Goal: Task Accomplishment & Management: Use online tool/utility

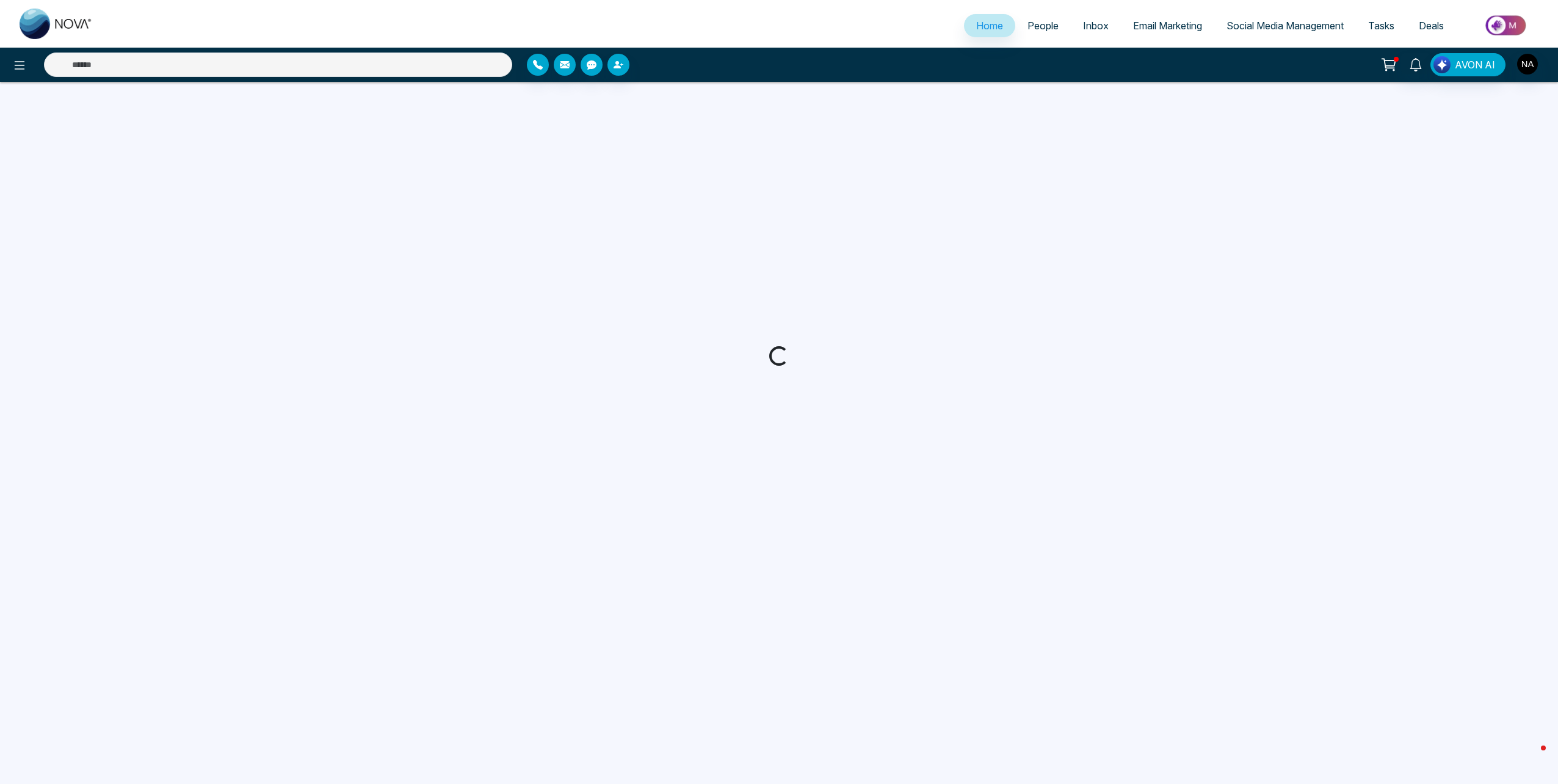
select select "*"
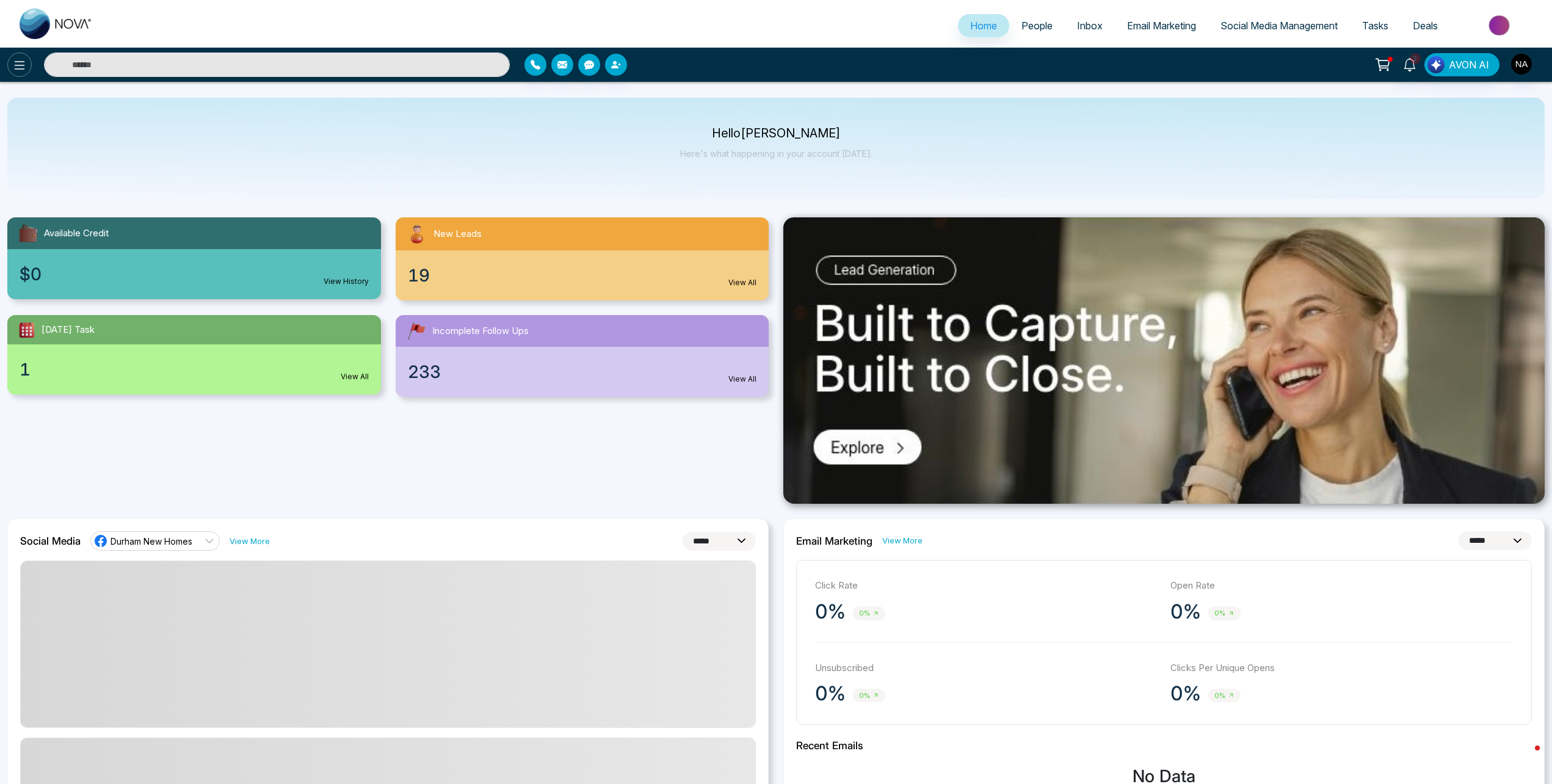
click at [17, 66] on icon at bounding box center [20, 65] width 14 height 14
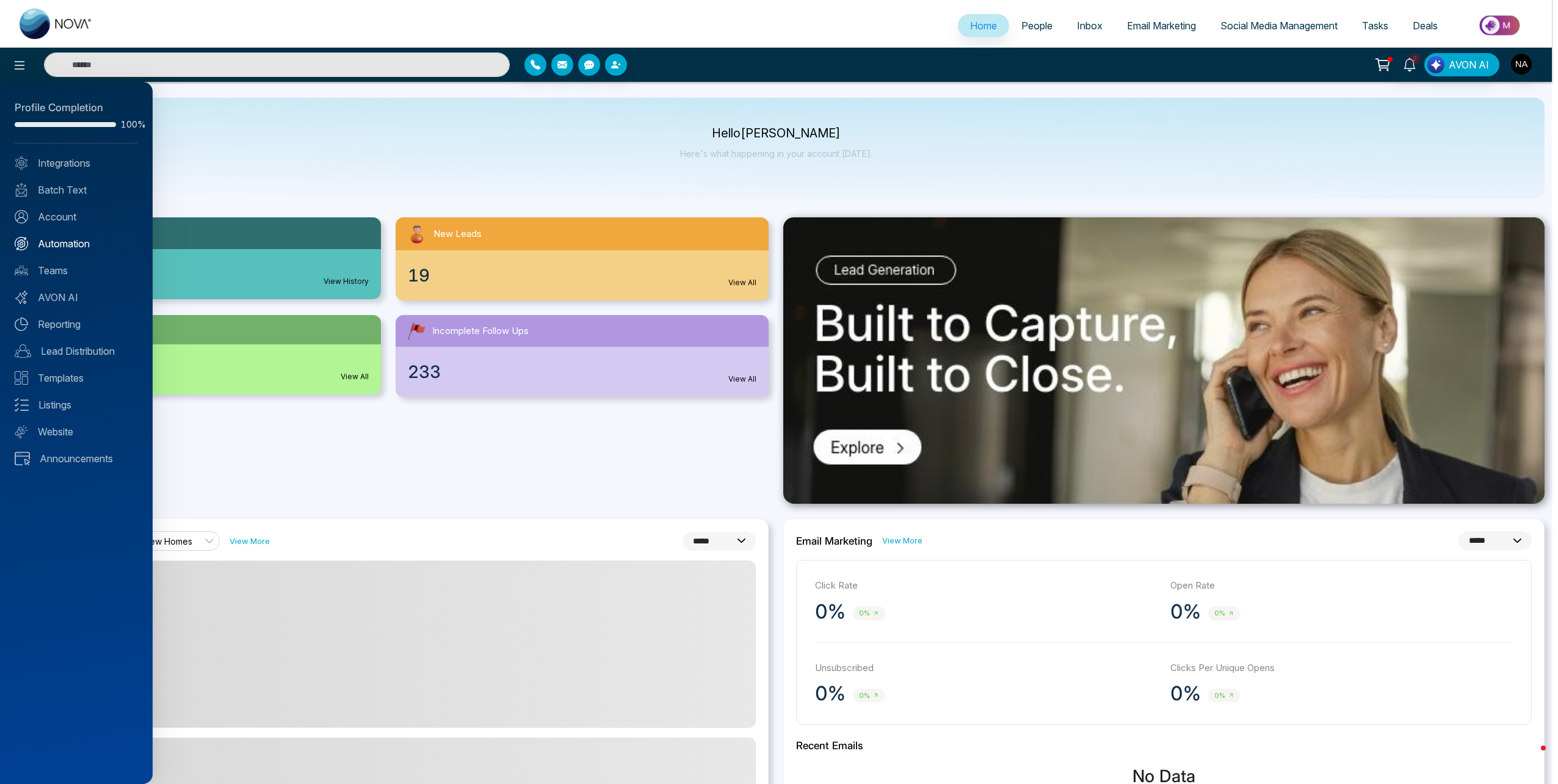
click at [70, 243] on link "Automation" at bounding box center [76, 244] width 123 height 14
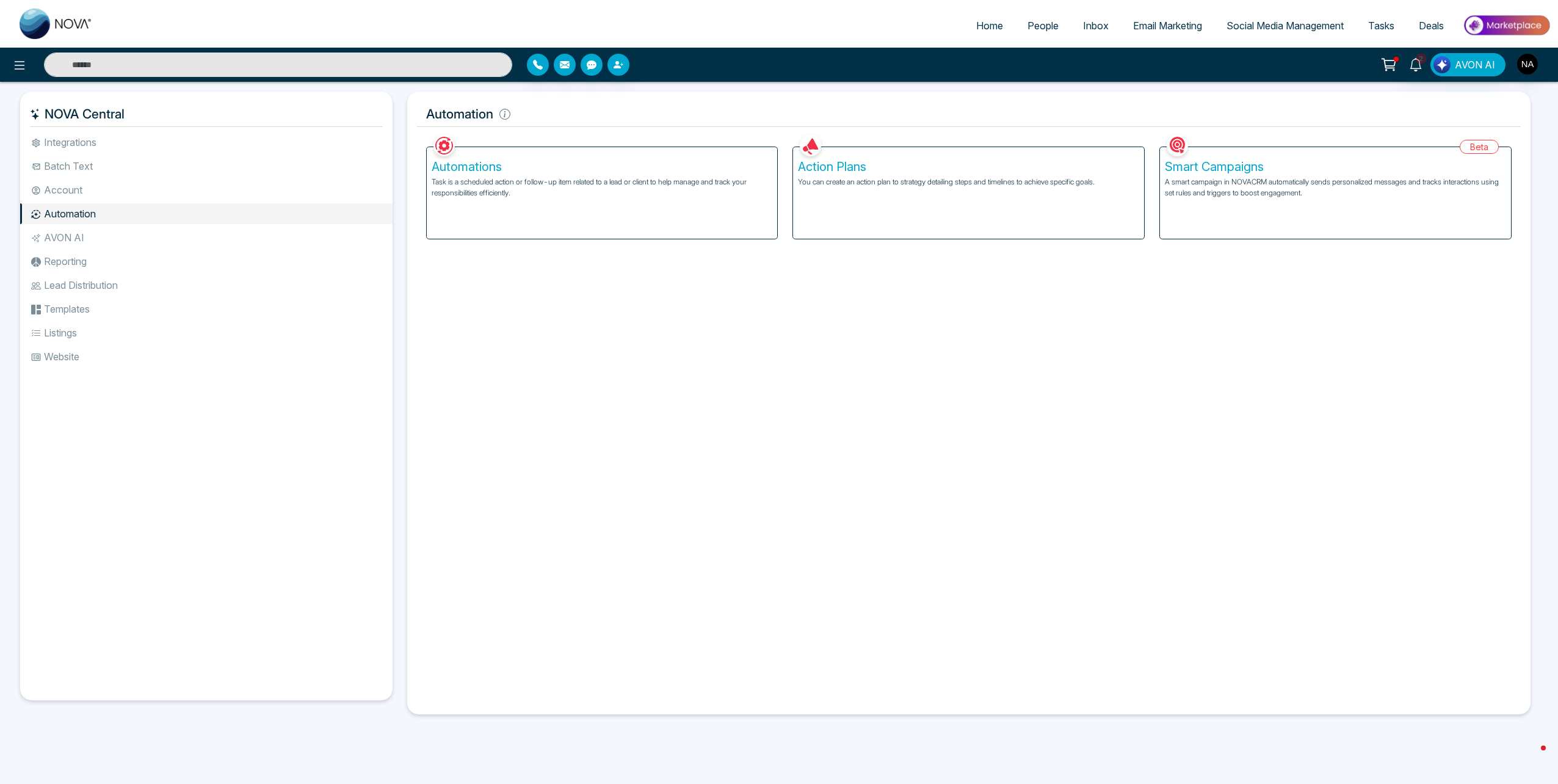
click at [74, 166] on li "Batch Text" at bounding box center [206, 166] width 372 height 21
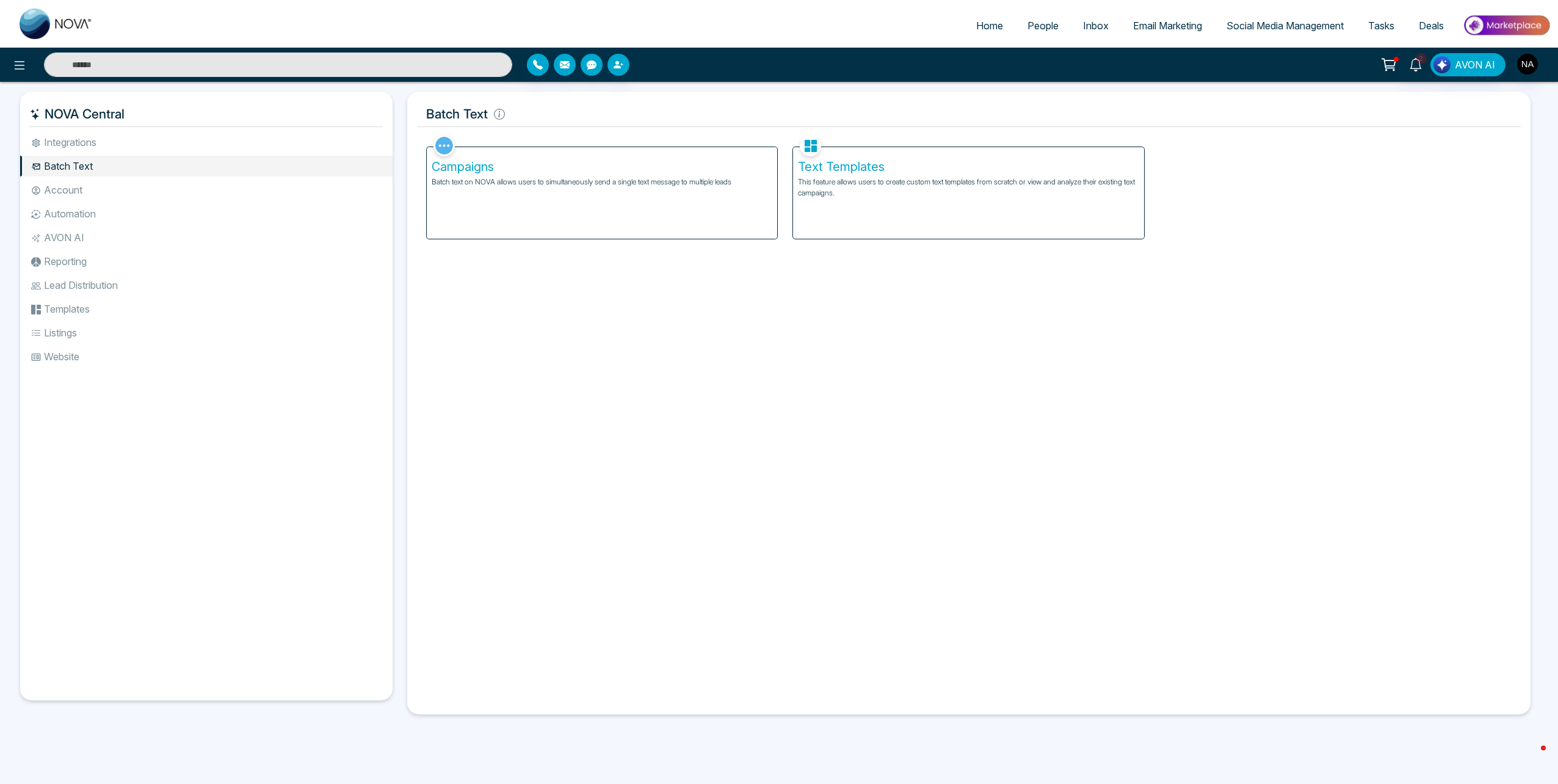
click at [834, 175] on div "Text Templates This feature allows users to create custom text templates from s…" at bounding box center [969, 193] width 351 height 92
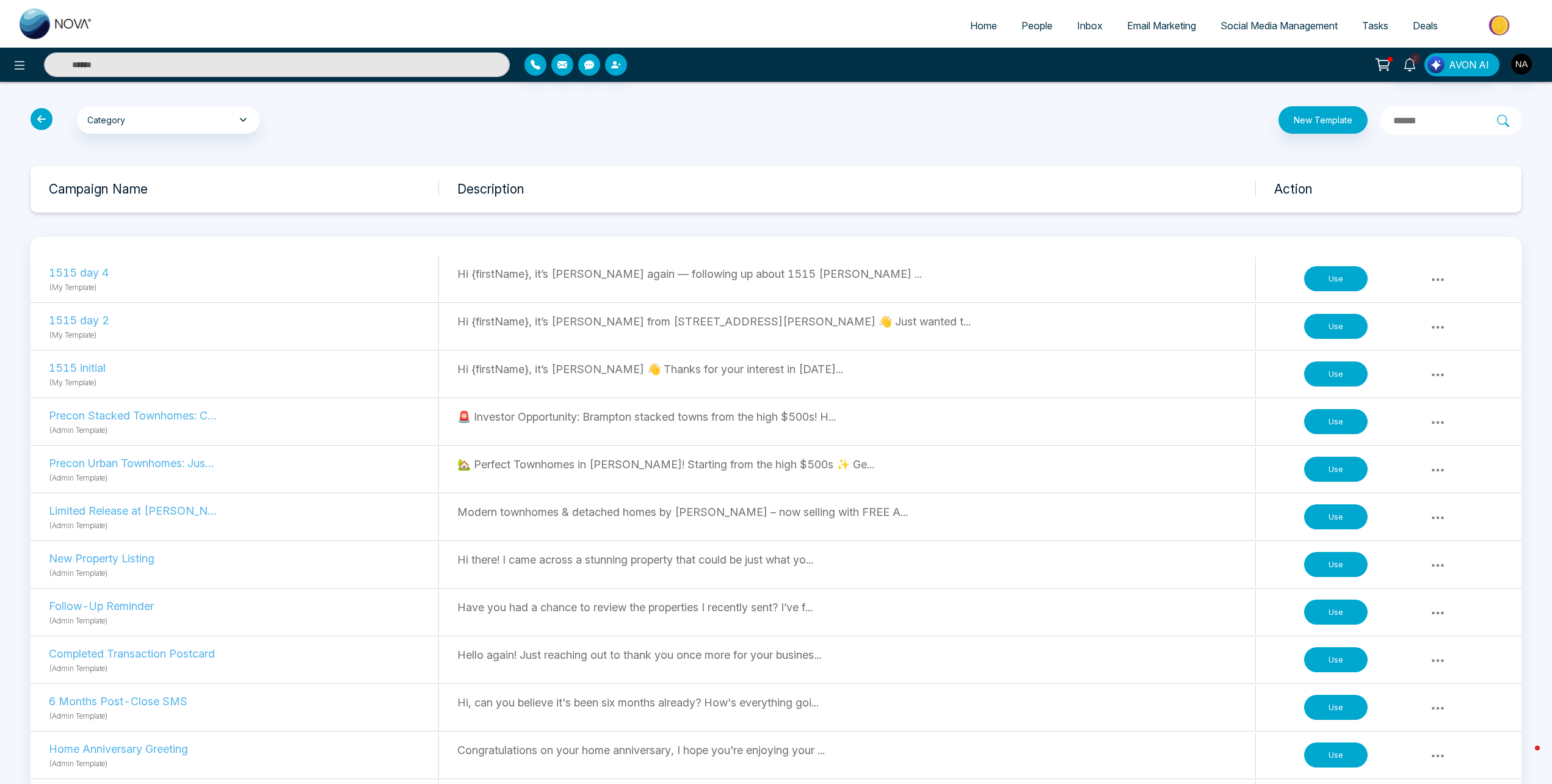
click at [44, 118] on icon at bounding box center [42, 119] width 22 height 22
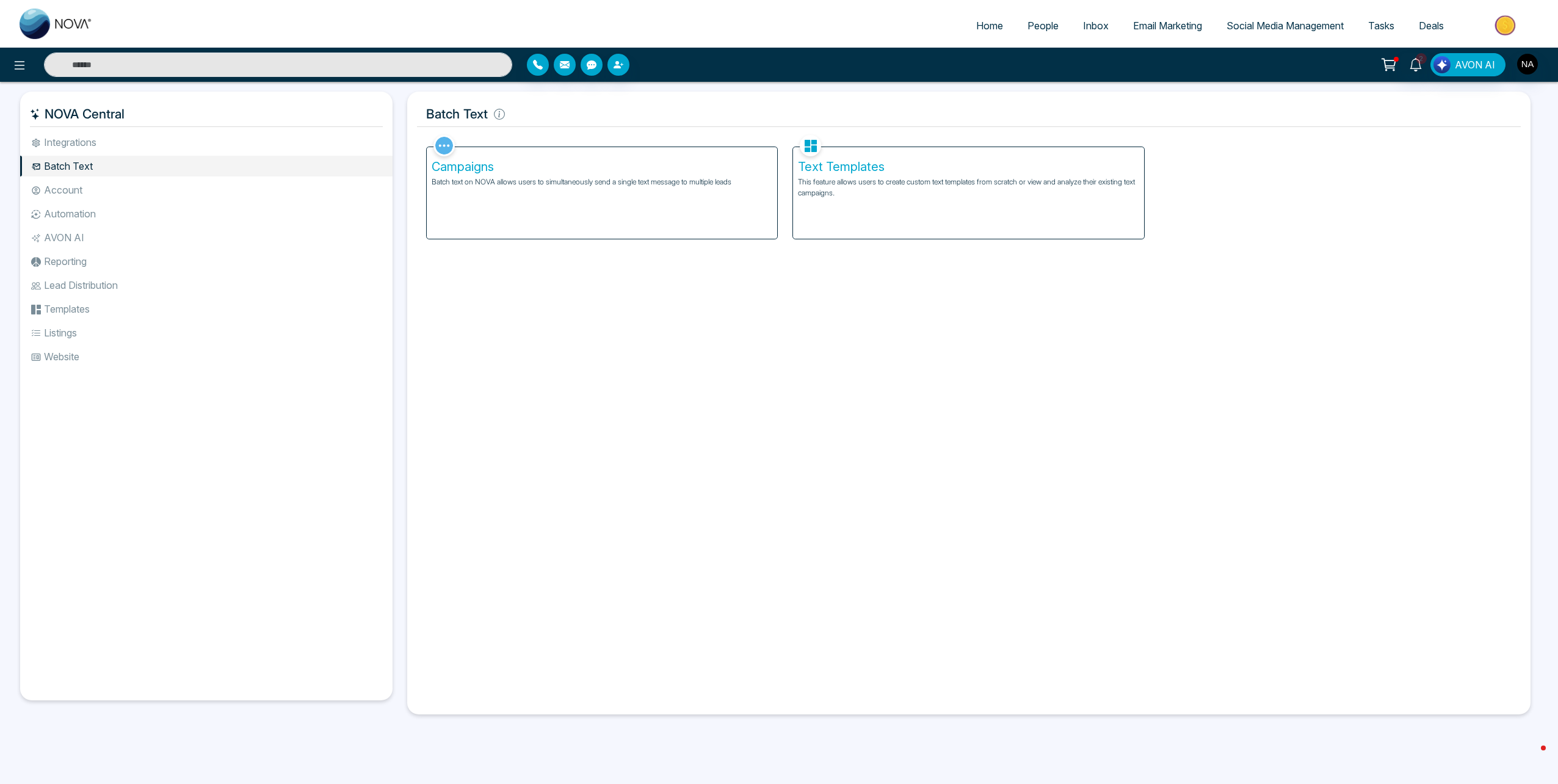
click at [63, 212] on li "Automation" at bounding box center [206, 214] width 372 height 21
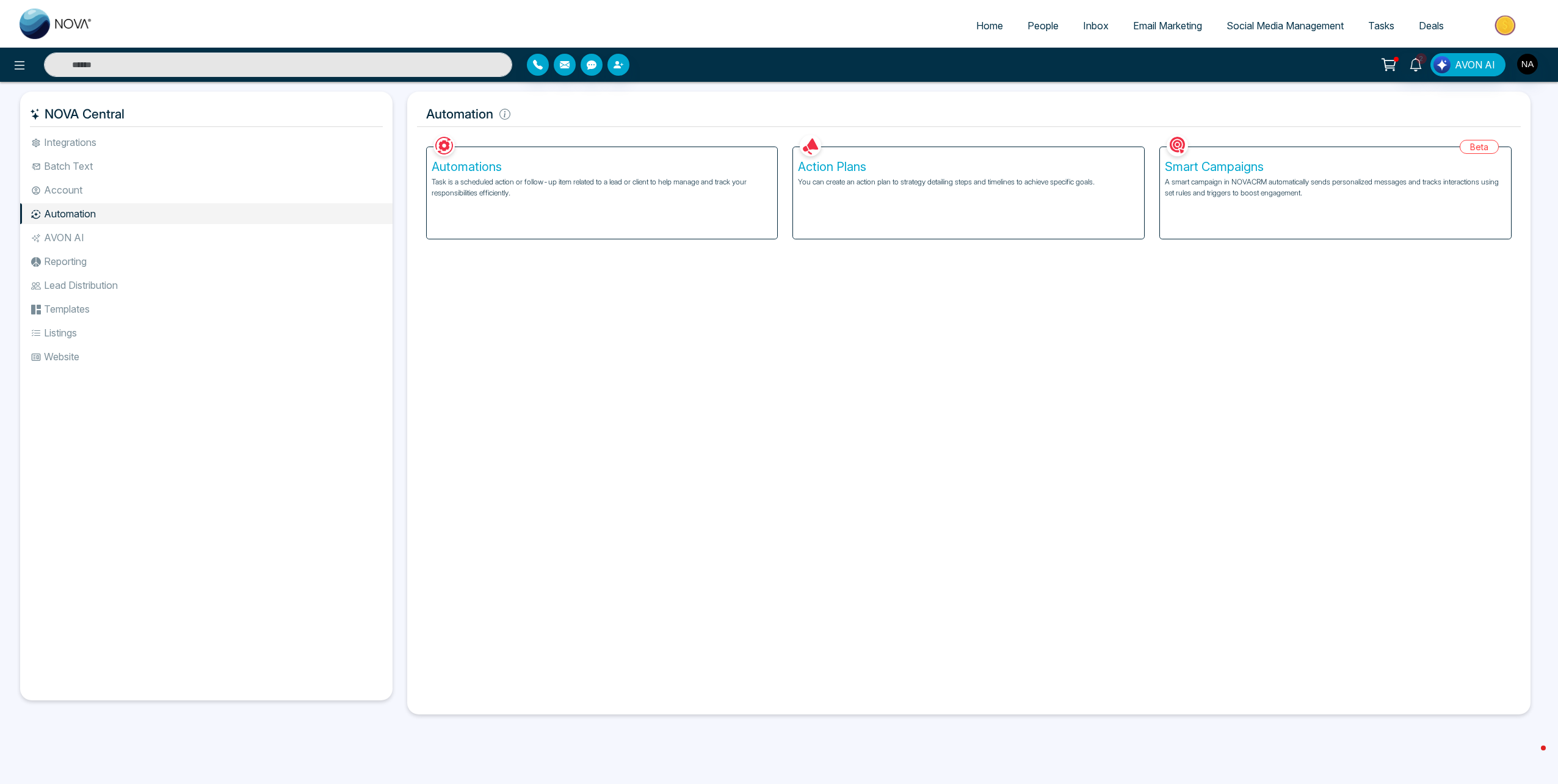
click at [862, 200] on div "Action Plans You can create an action plan to strategy detailing steps and time…" at bounding box center [969, 193] width 351 height 92
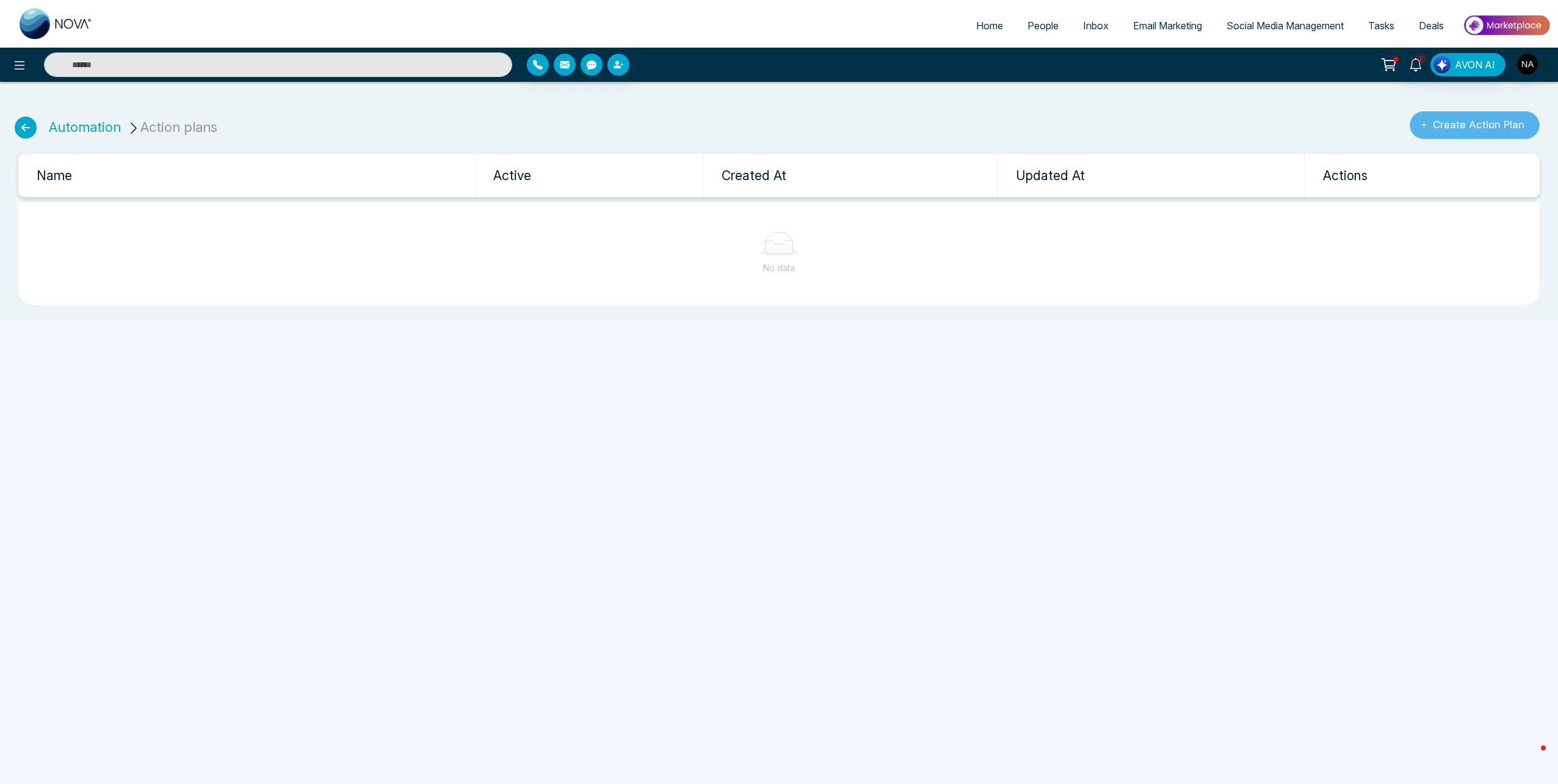
click at [1461, 116] on button "Create Action Plan" at bounding box center [1475, 124] width 130 height 28
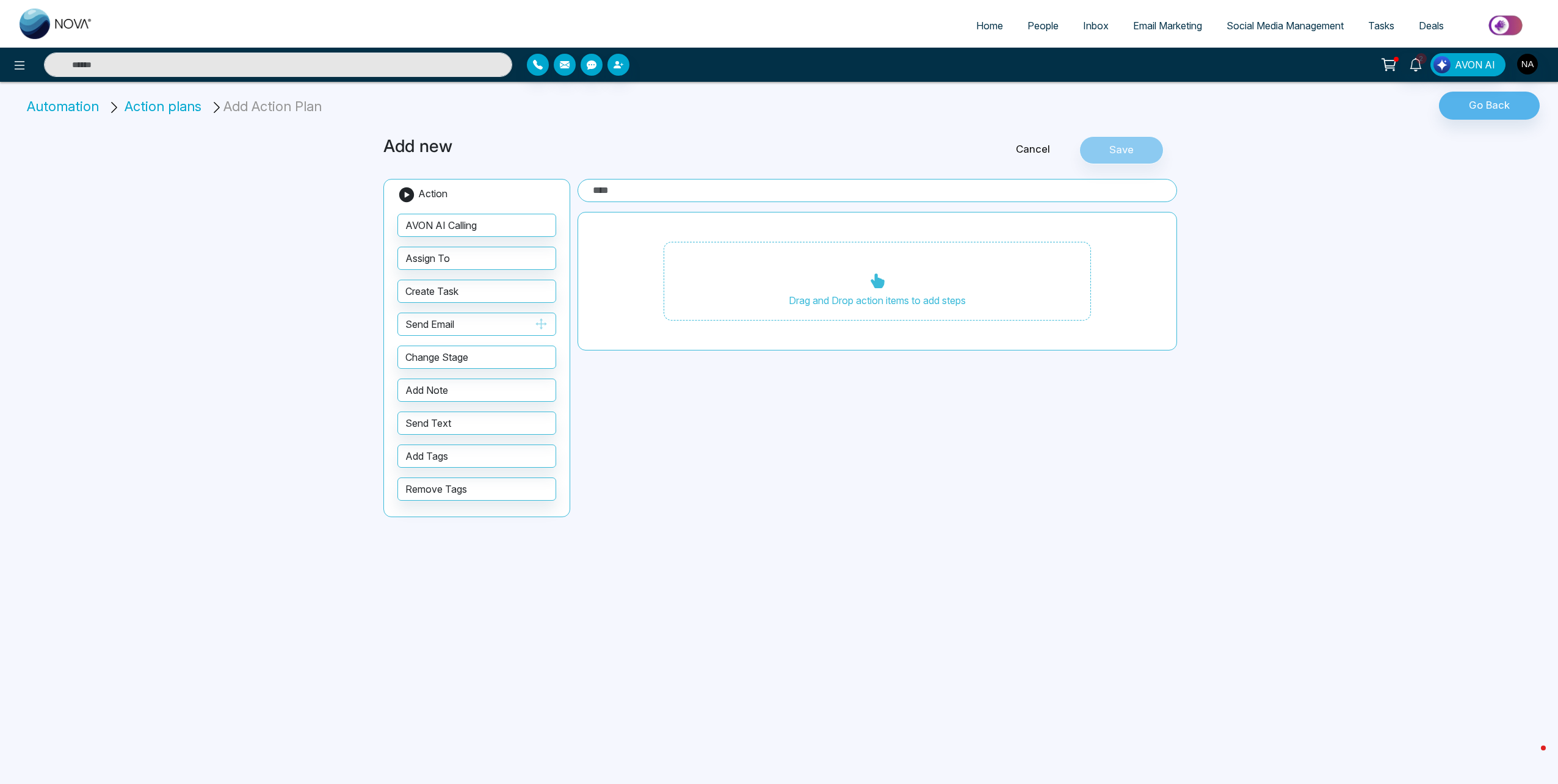
click at [469, 326] on button "Send Email" at bounding box center [477, 325] width 159 height 23
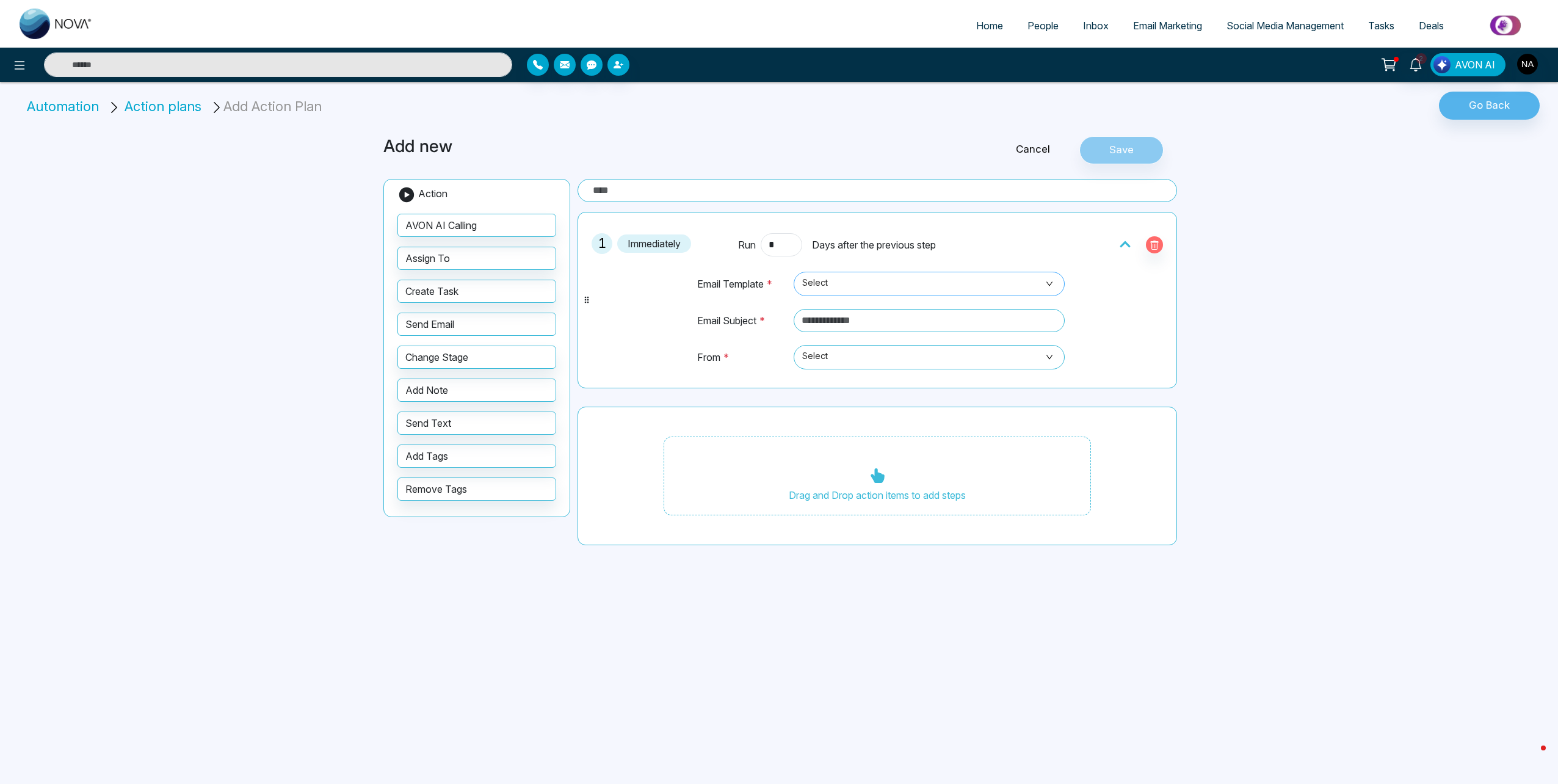
click at [851, 290] on span "Select" at bounding box center [930, 284] width 254 height 21
click at [1224, 283] on div "Home People Inbox Email Marketing Social Media Management Tasks Deals 2 AVON AI…" at bounding box center [779, 392] width 1558 height 784
click at [1164, 32] on link "Email Marketing" at bounding box center [1168, 26] width 93 height 23
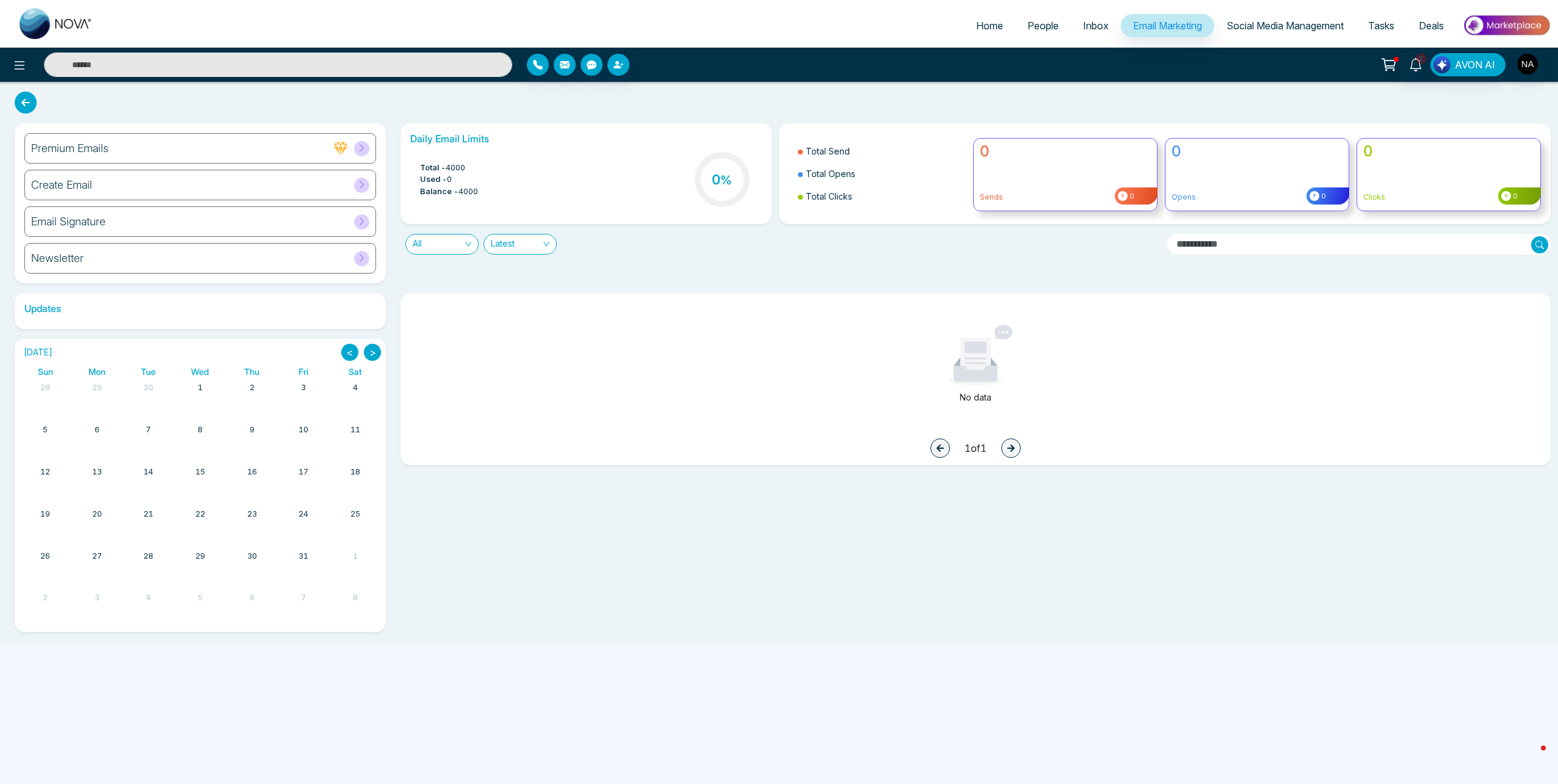
click at [229, 188] on div "Create Email" at bounding box center [200, 184] width 352 height 31
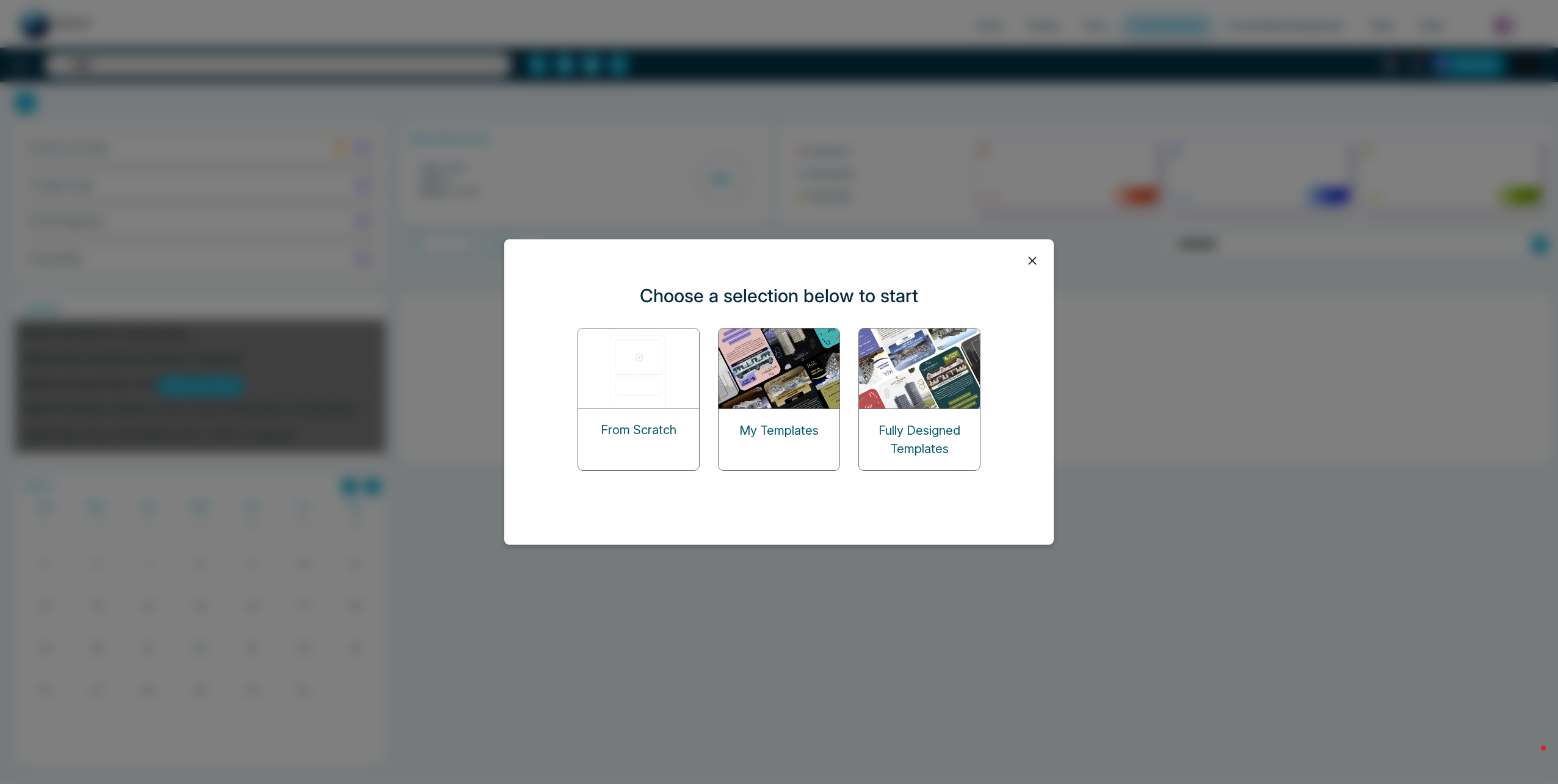
click at [761, 371] on img at bounding box center [779, 368] width 122 height 80
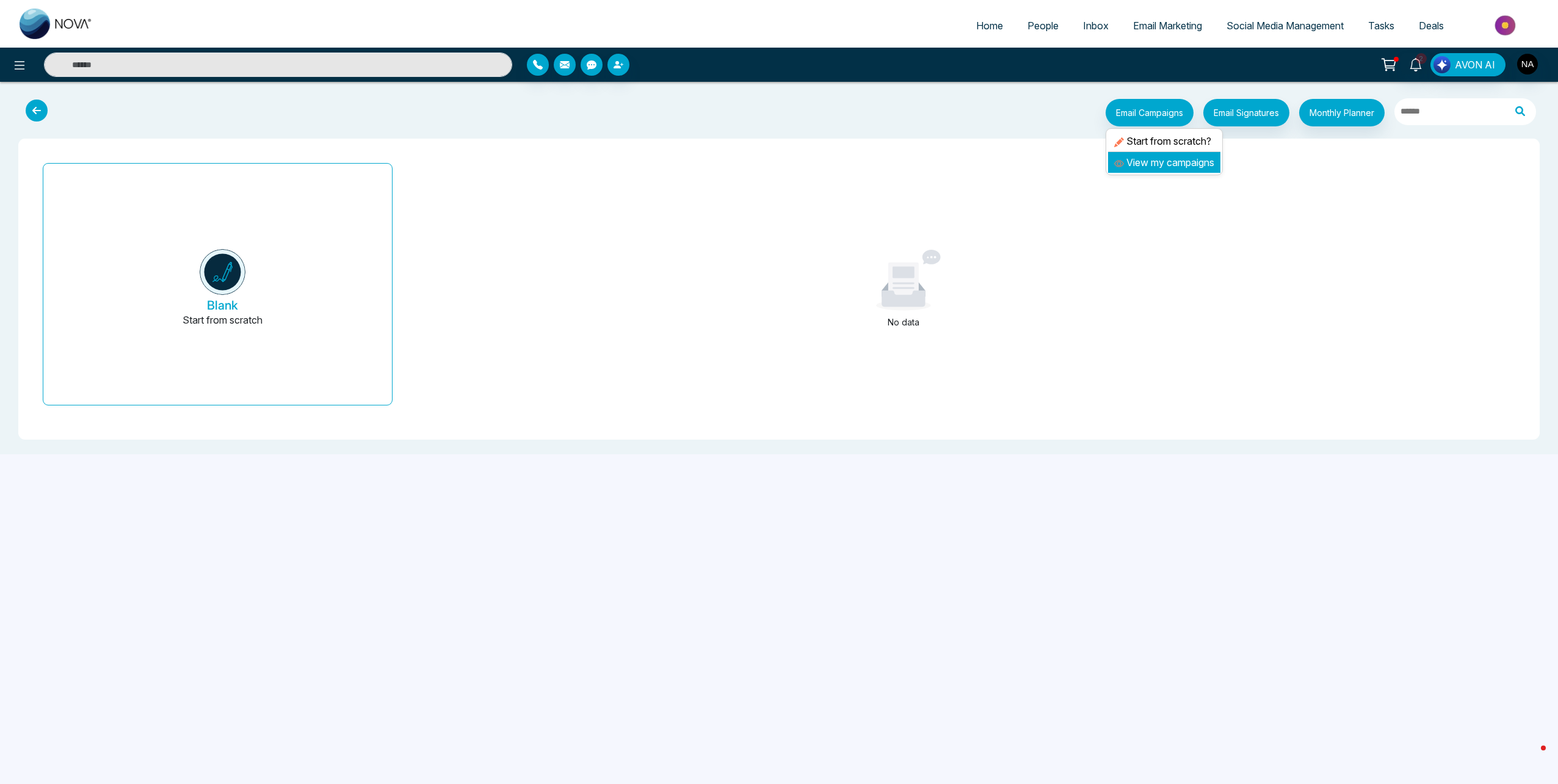
click at [1177, 162] on link "View my campaigns" at bounding box center [1164, 162] width 100 height 12
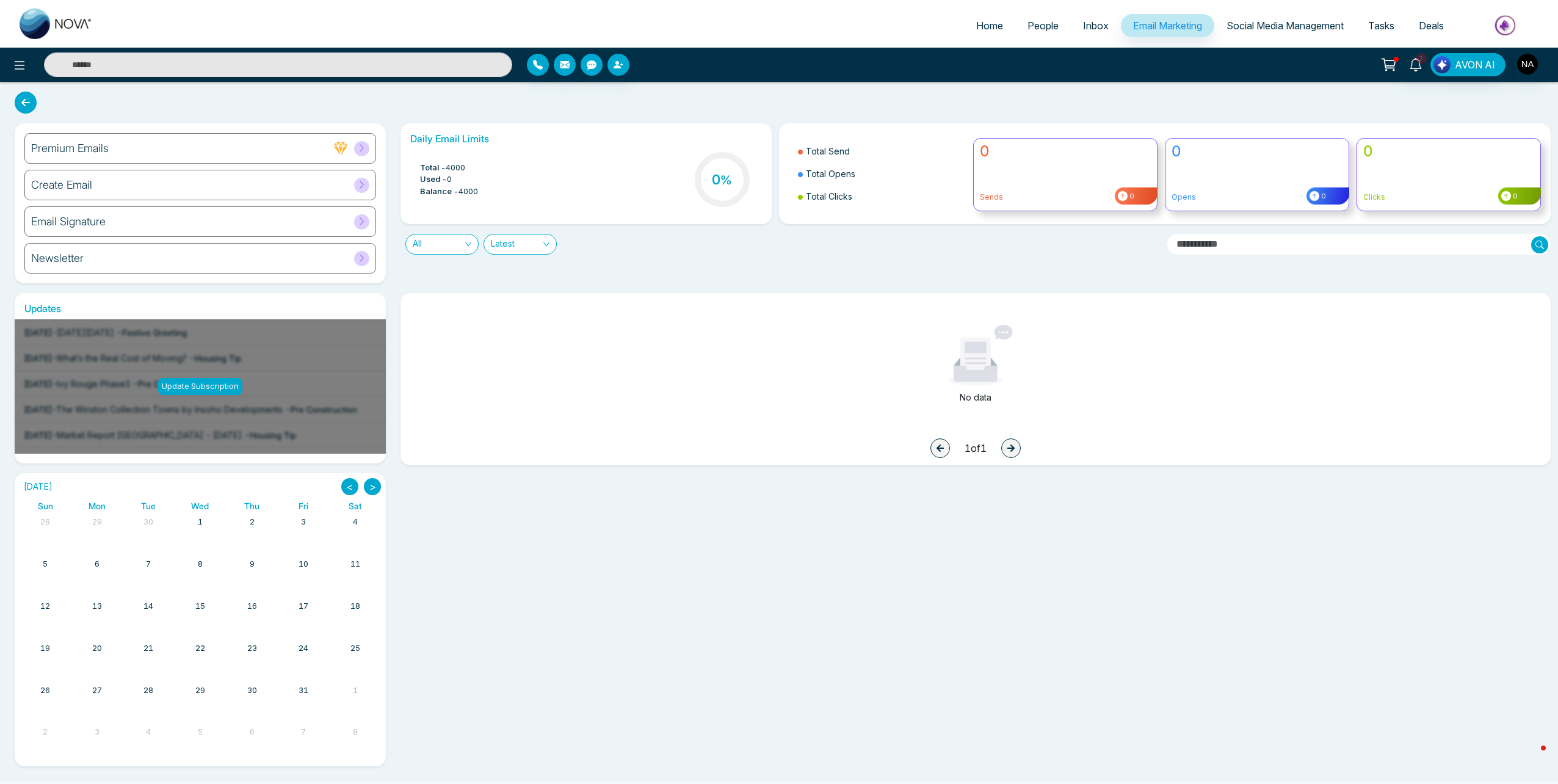
click at [124, 186] on div "Create Email" at bounding box center [200, 184] width 352 height 31
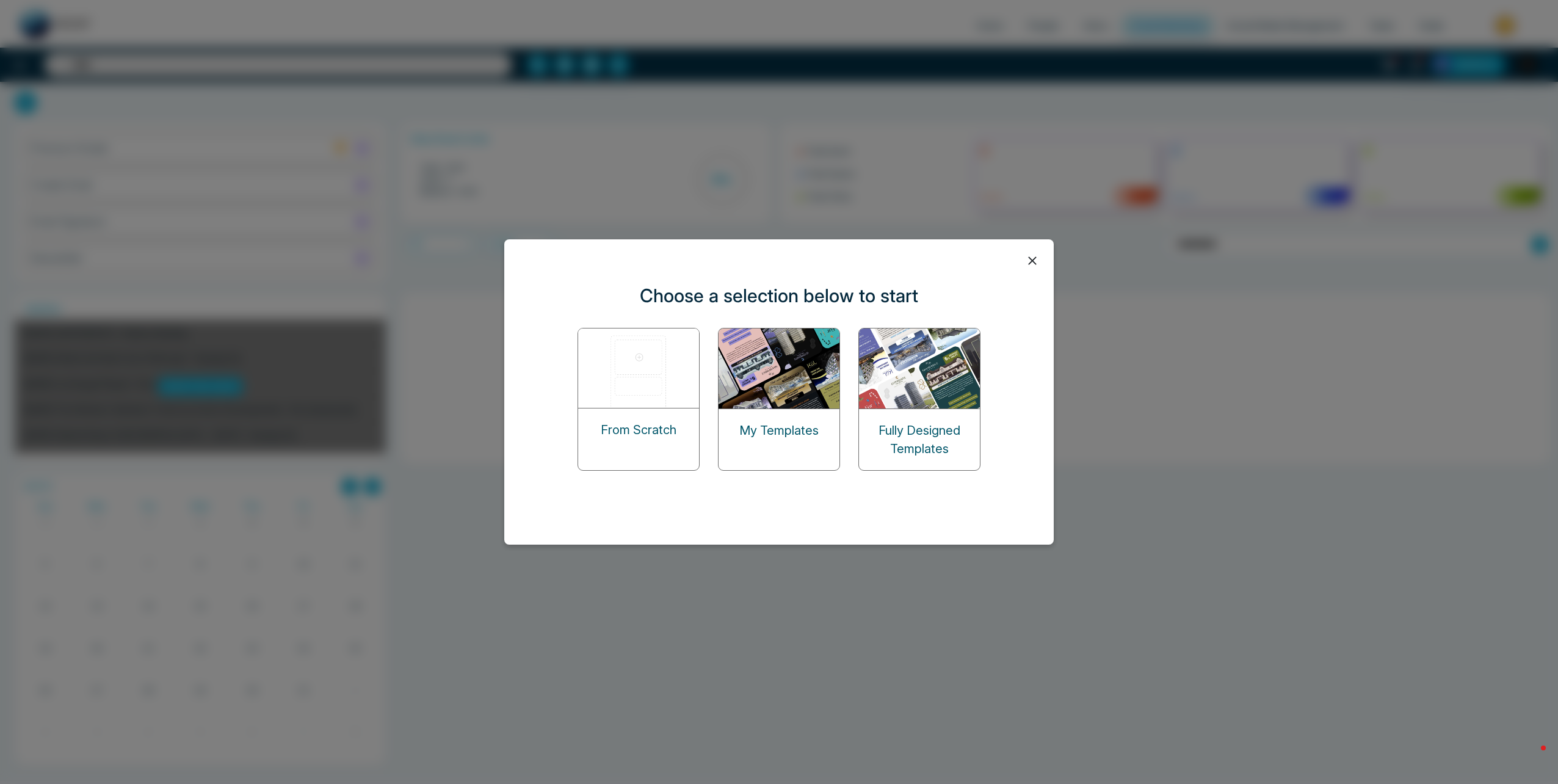
click at [939, 394] on img at bounding box center [920, 368] width 122 height 80
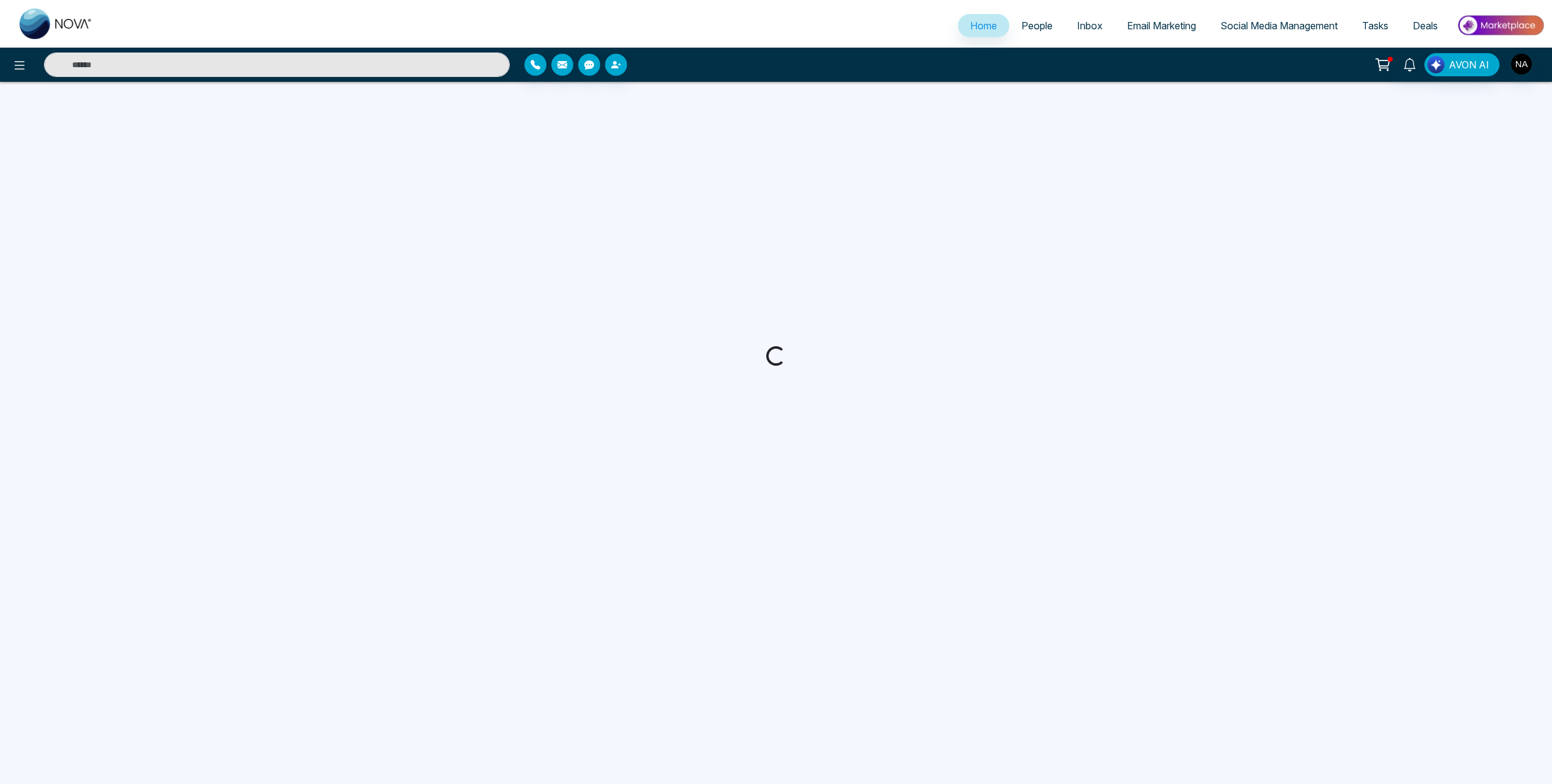
select select "*"
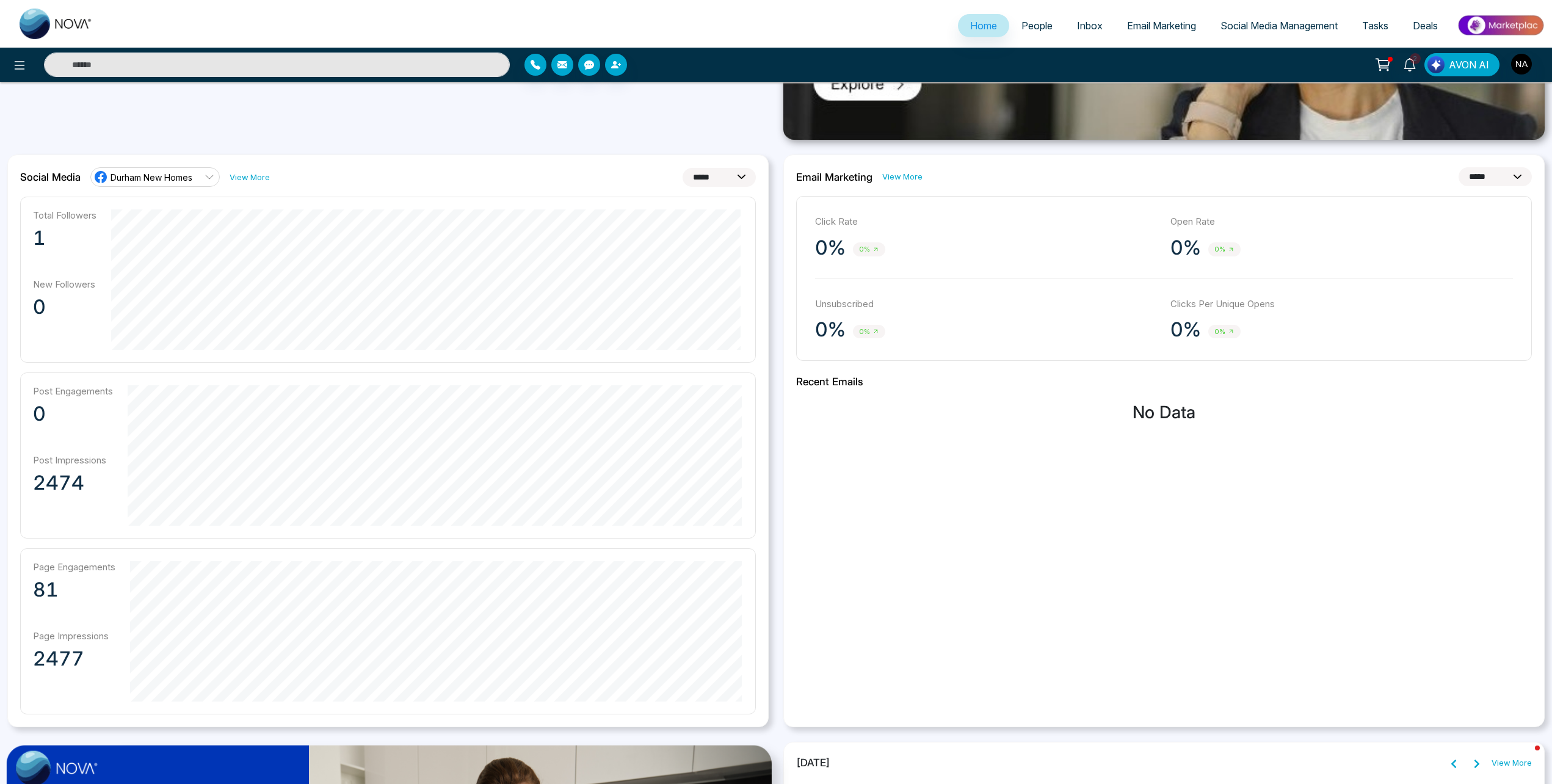
scroll to position [59, 0]
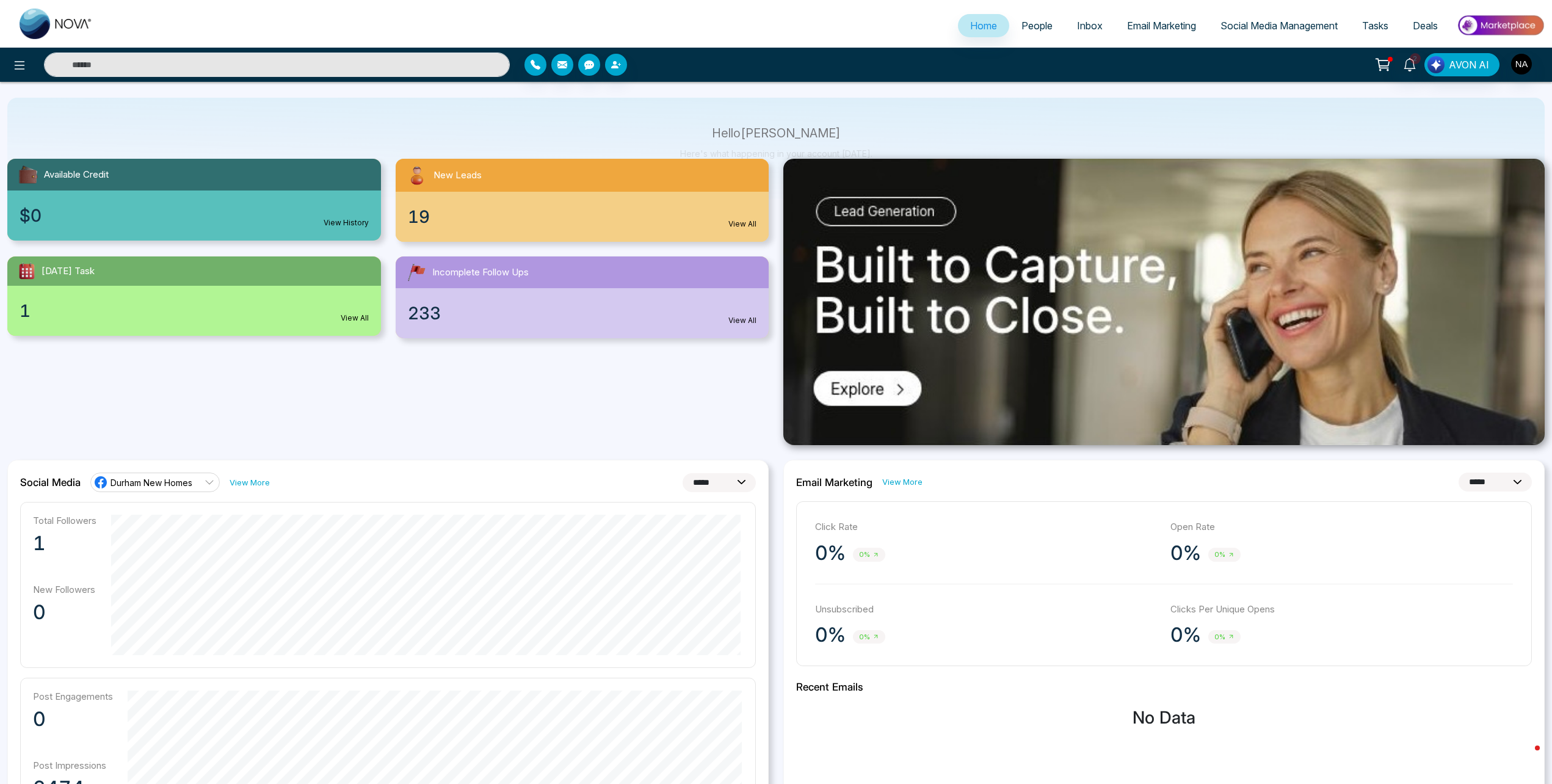
click at [1065, 14] on link "Inbox" at bounding box center [1090, 26] width 50 height 23
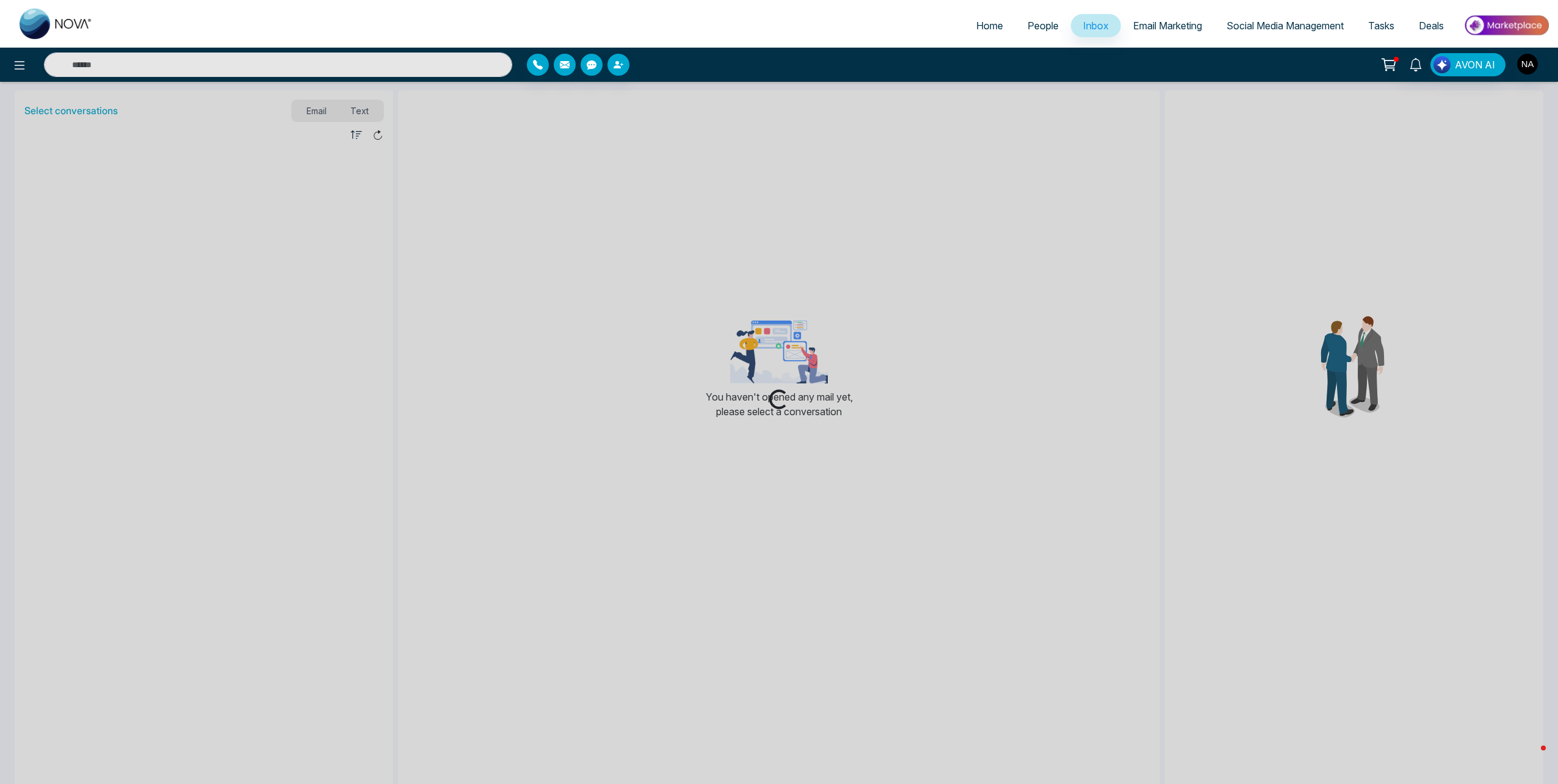
click at [1038, 23] on span "People" at bounding box center [1043, 25] width 31 height 12
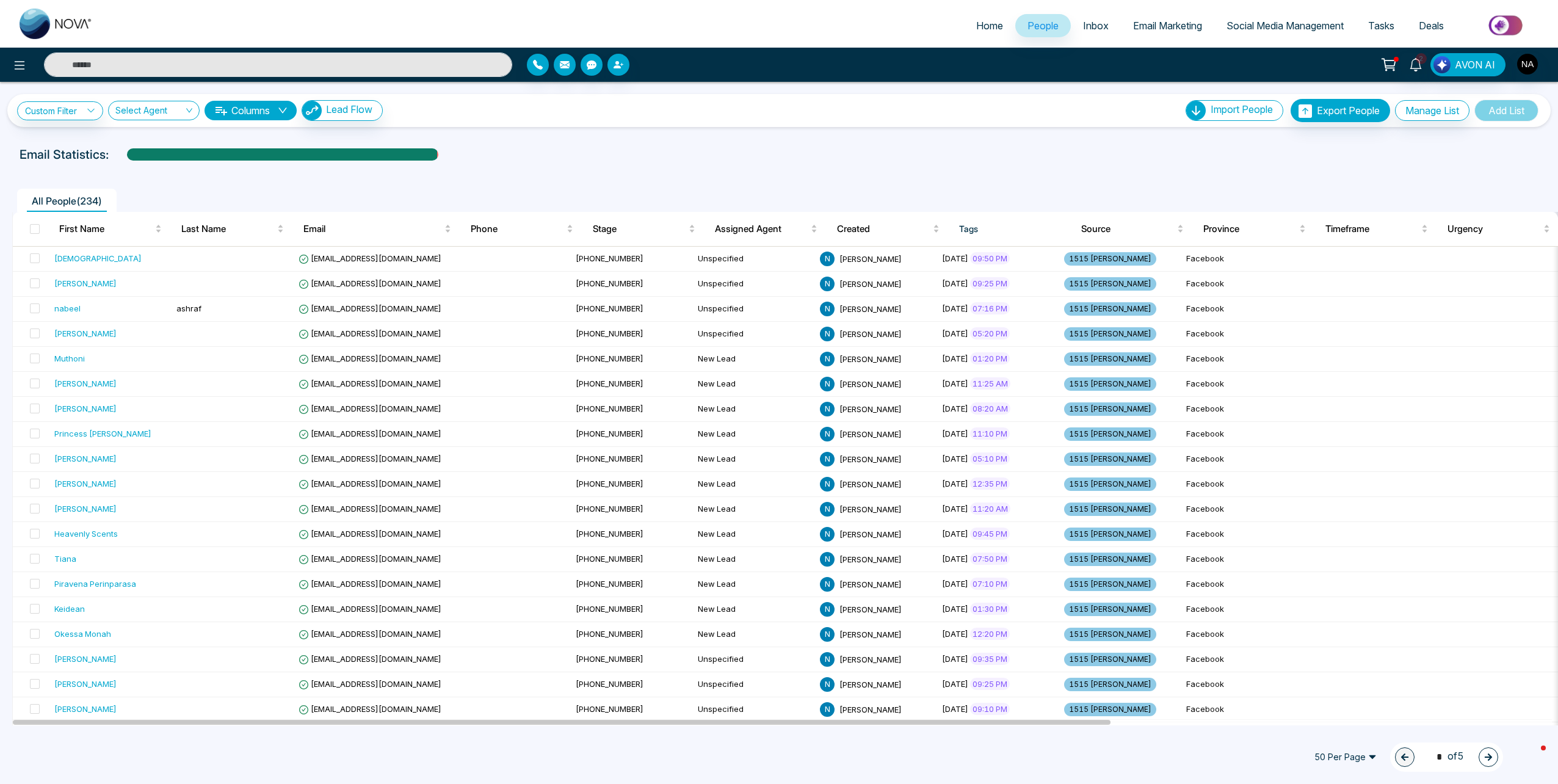
click at [1151, 22] on span "Email Marketing" at bounding box center [1168, 25] width 69 height 12
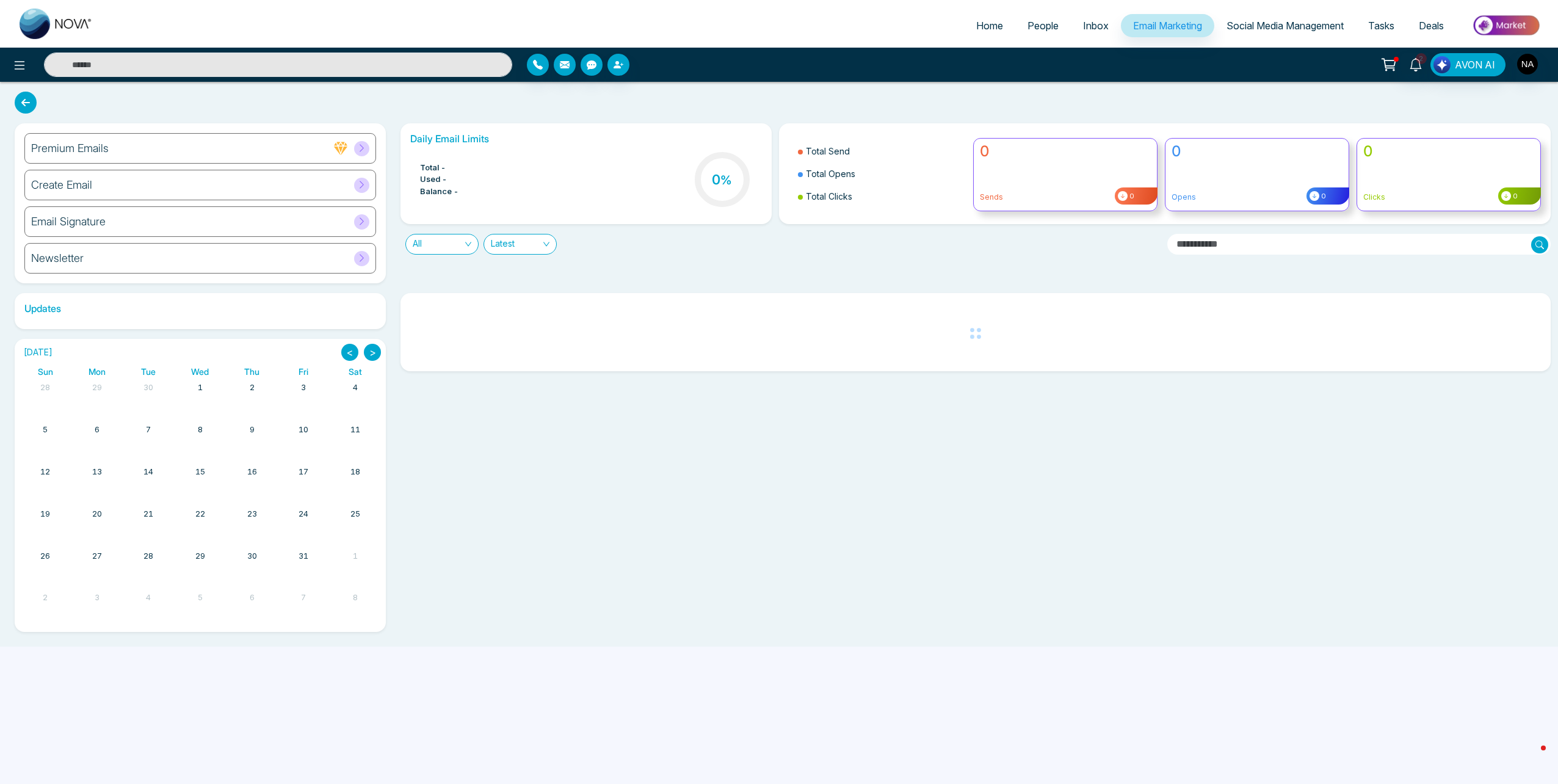
click at [82, 194] on div "Create Email" at bounding box center [200, 184] width 352 height 31
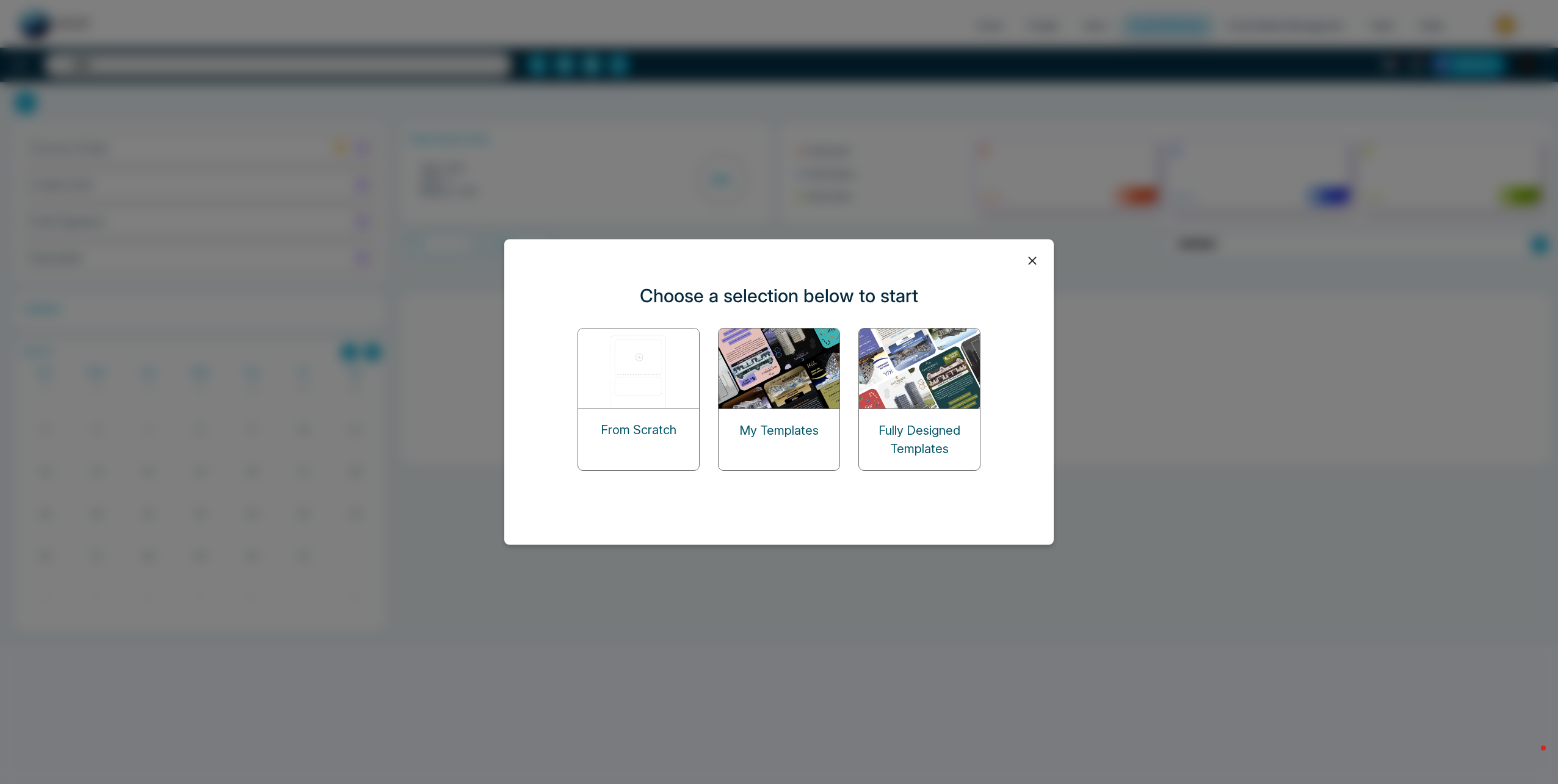
click at [621, 371] on img at bounding box center [639, 368] width 122 height 80
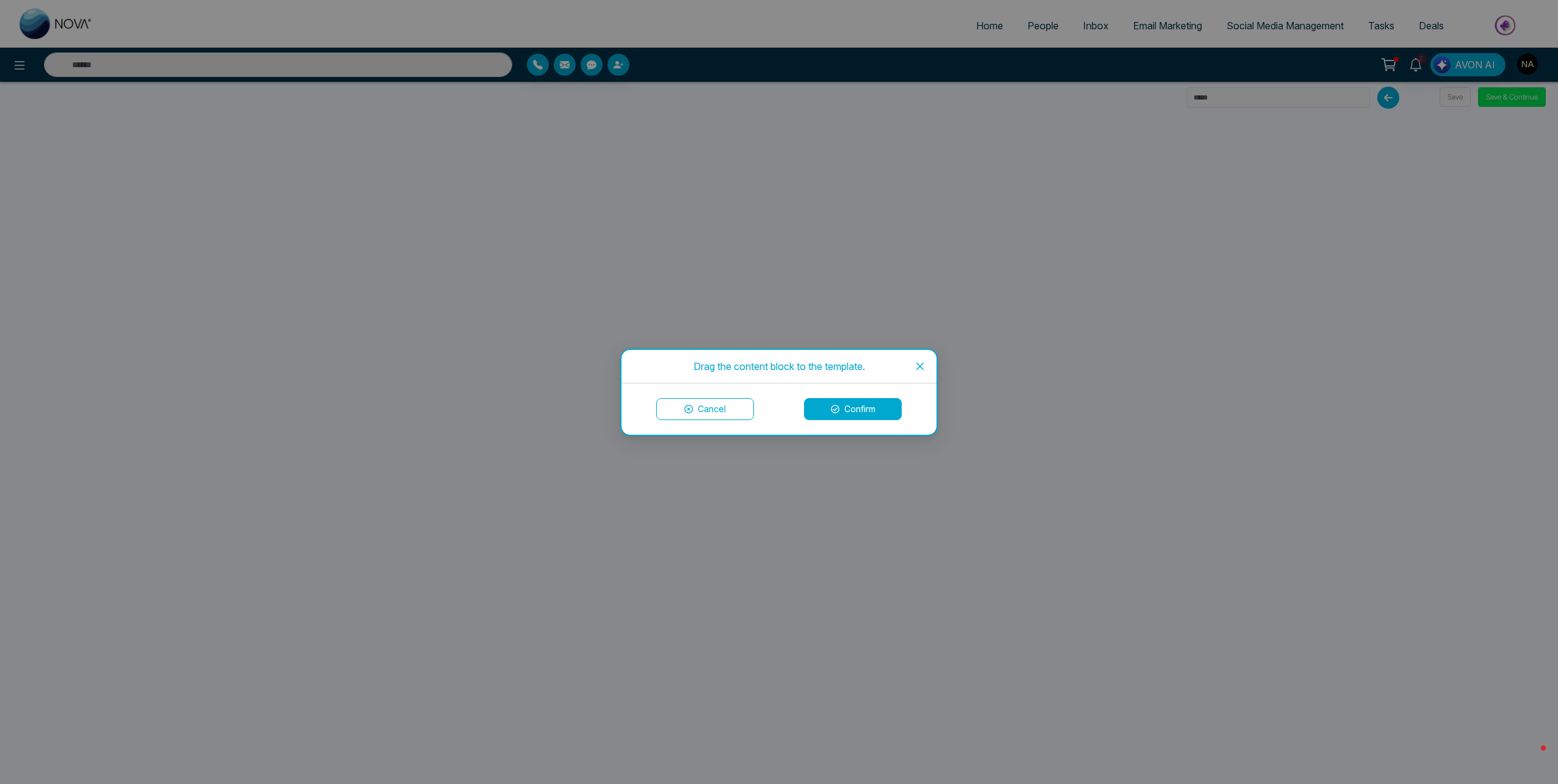
click at [844, 405] on button "Confirm" at bounding box center [853, 409] width 98 height 22
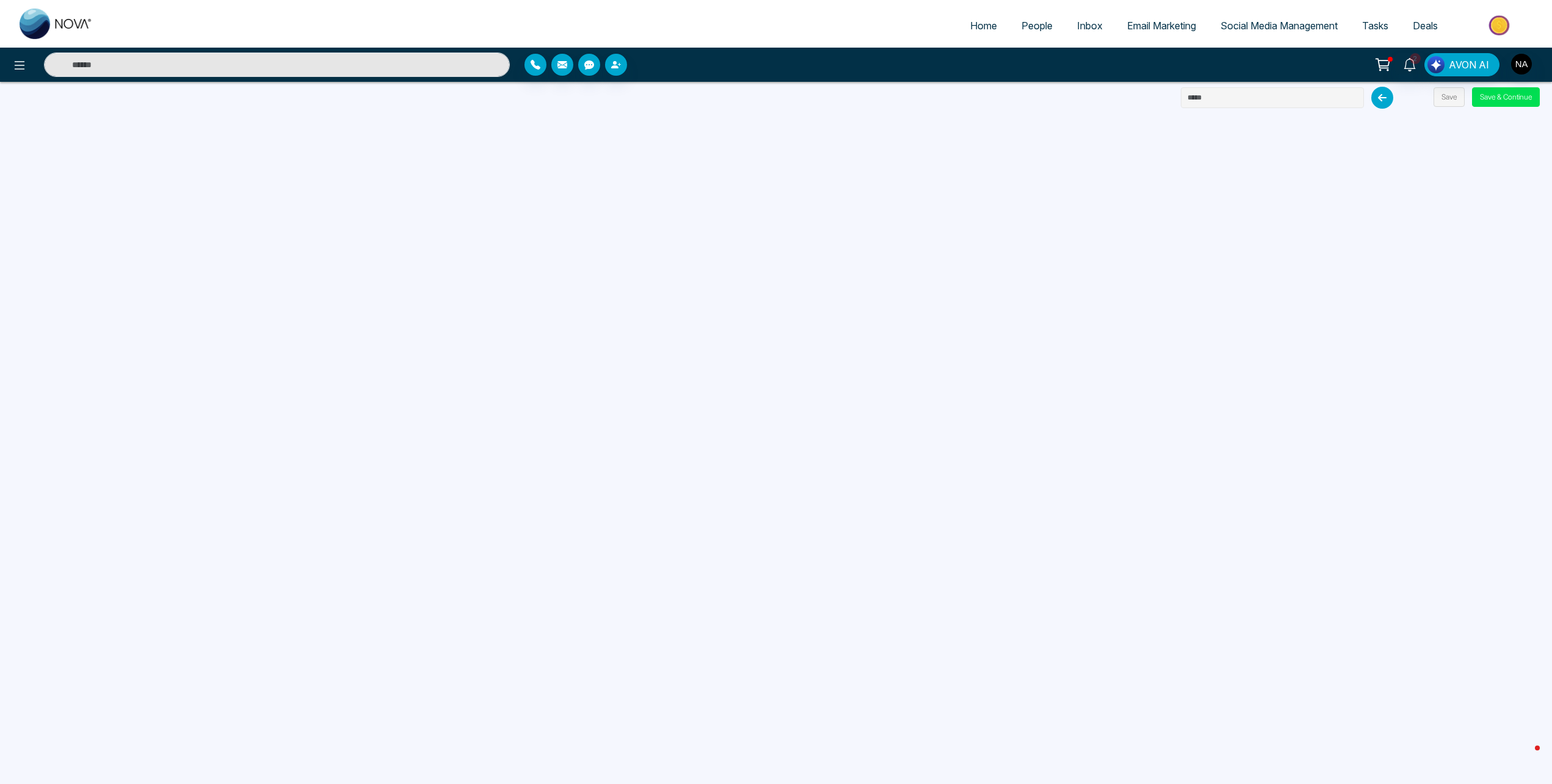
click at [1259, 99] on input "text" at bounding box center [1272, 98] width 183 height 21
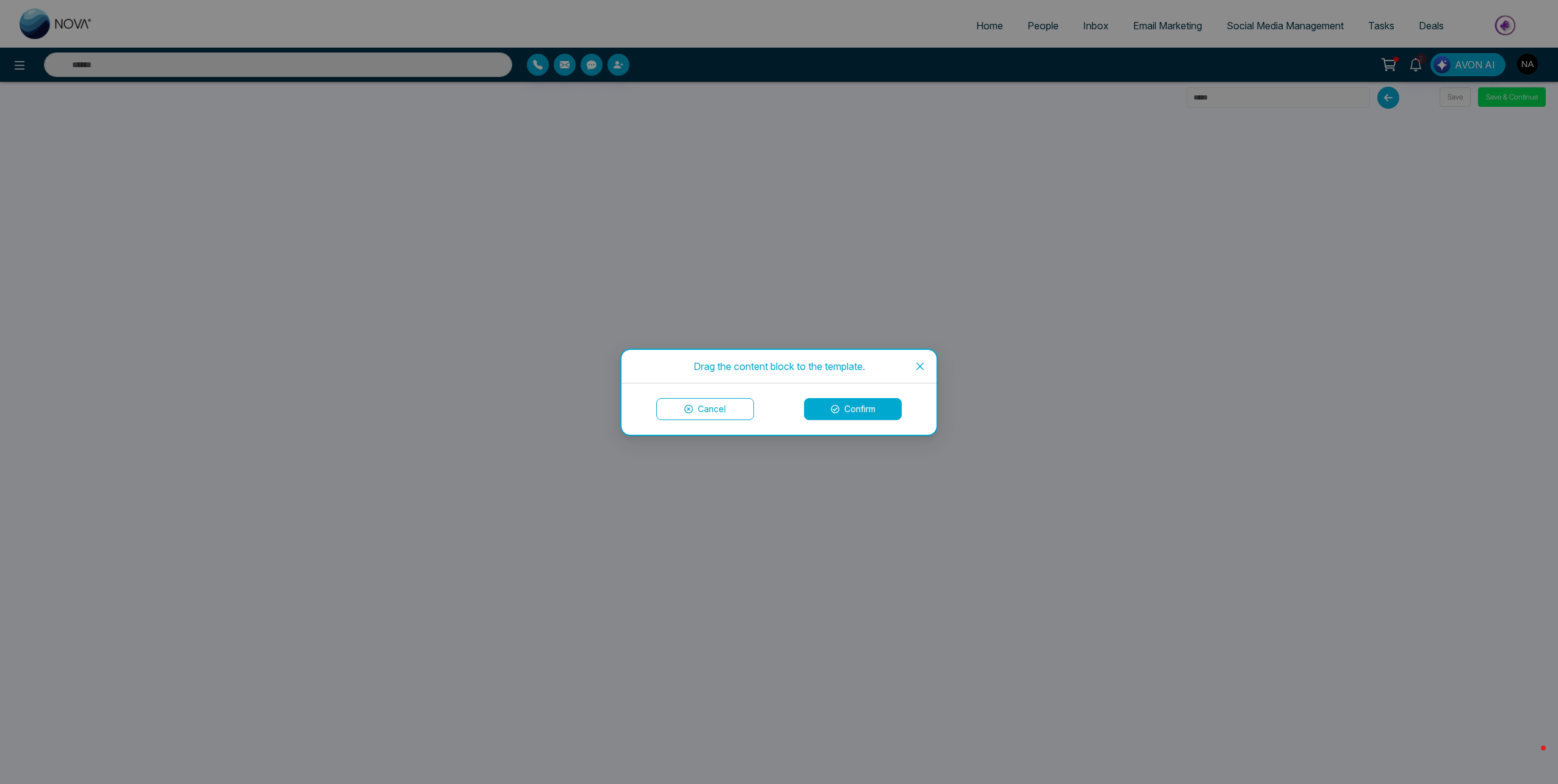
click at [830, 412] on button "Confirm" at bounding box center [853, 409] width 98 height 22
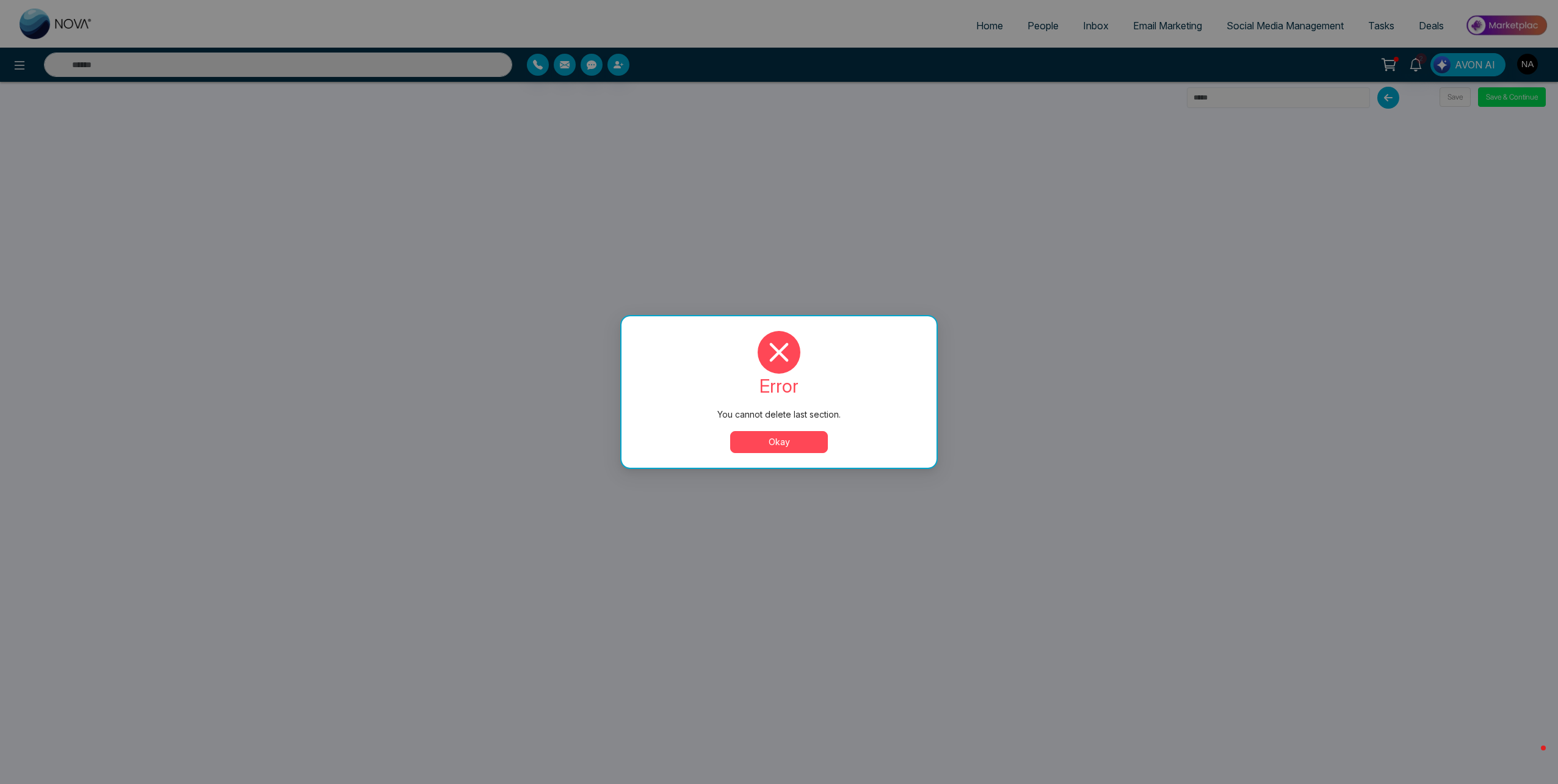
click at [764, 444] on button "Okay" at bounding box center [779, 442] width 98 height 22
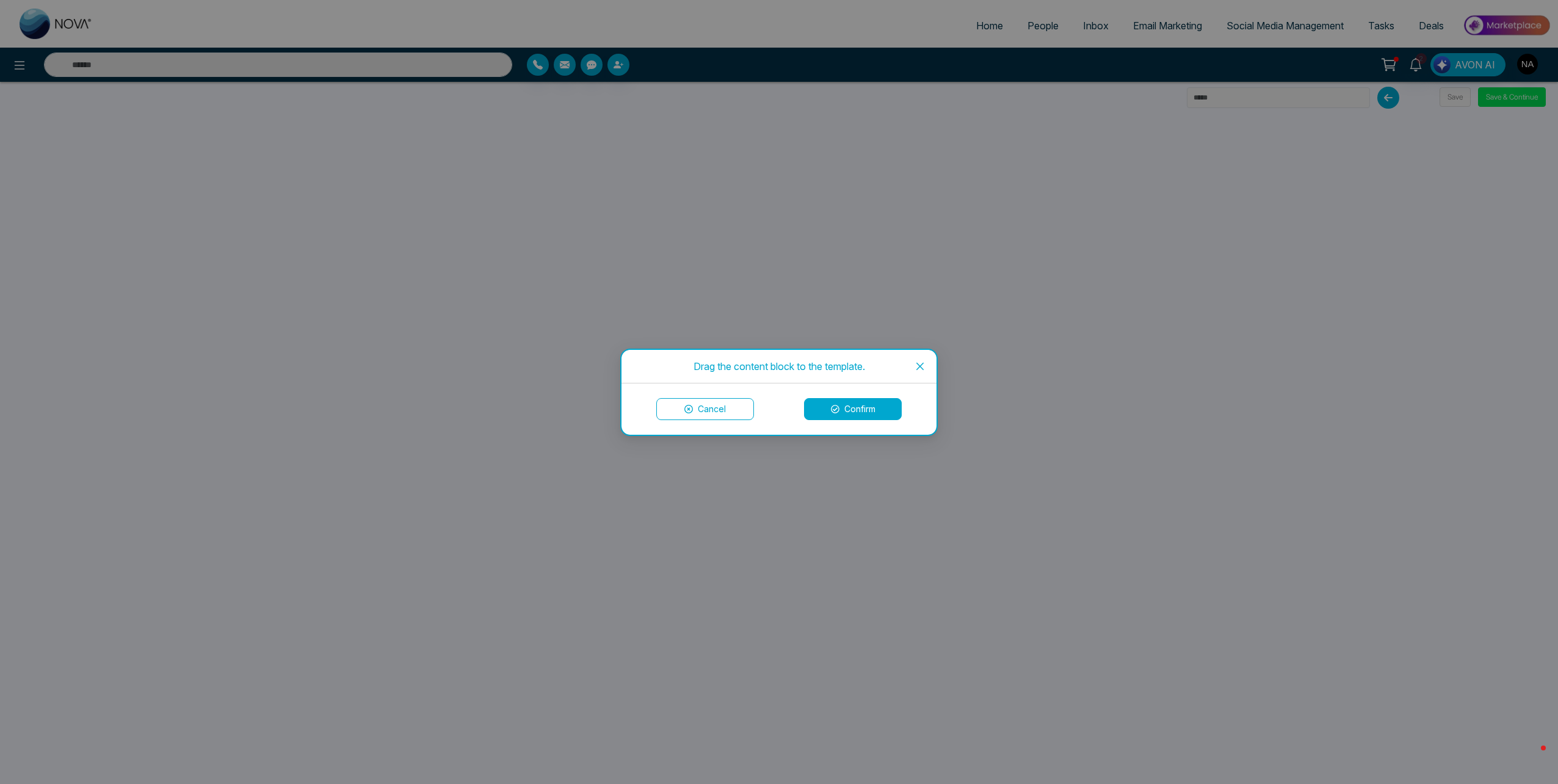
click at [924, 368] on icon "close" at bounding box center [920, 366] width 10 height 10
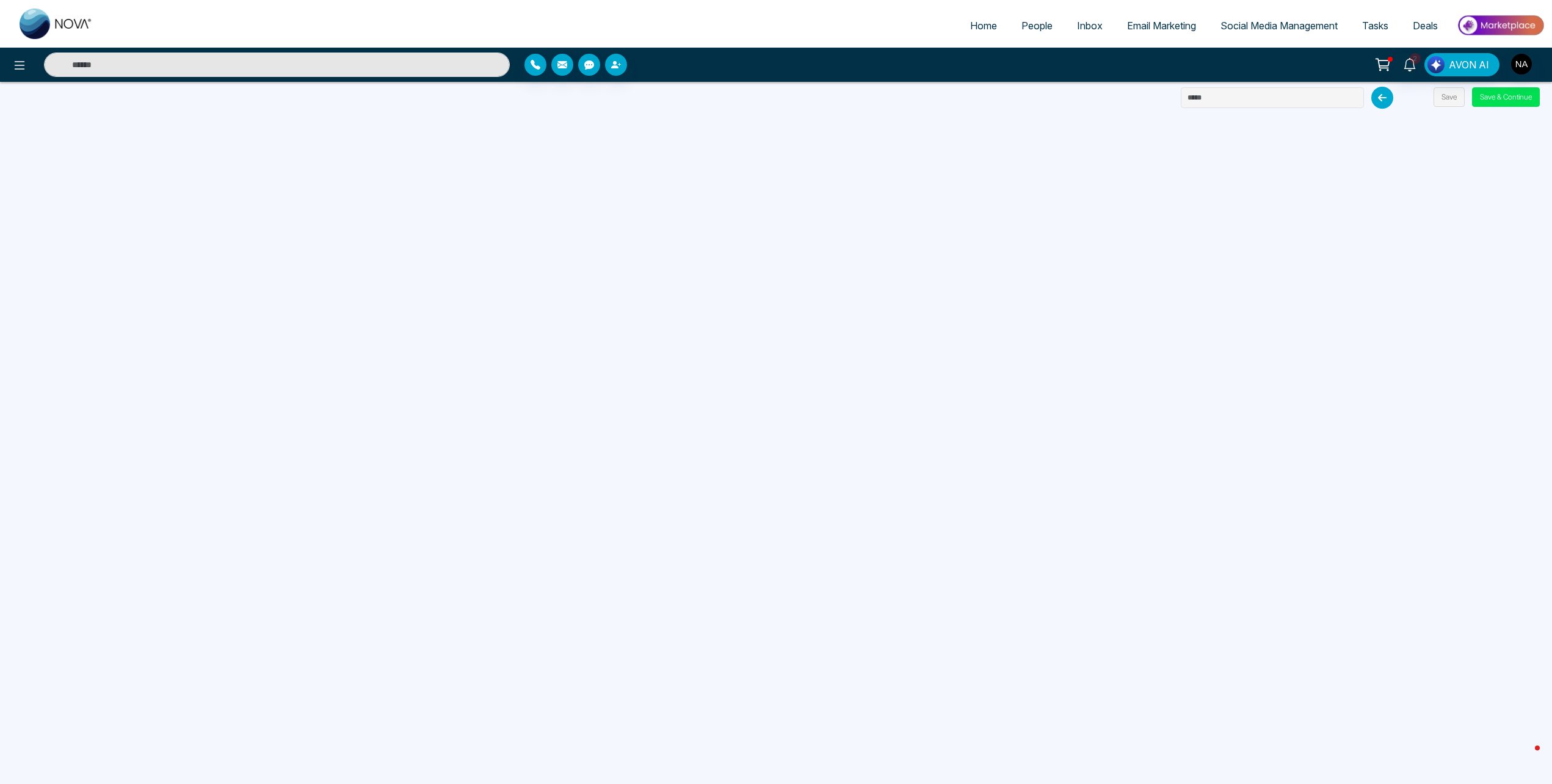
click at [1166, 29] on span "Email Marketing" at bounding box center [1162, 25] width 69 height 12
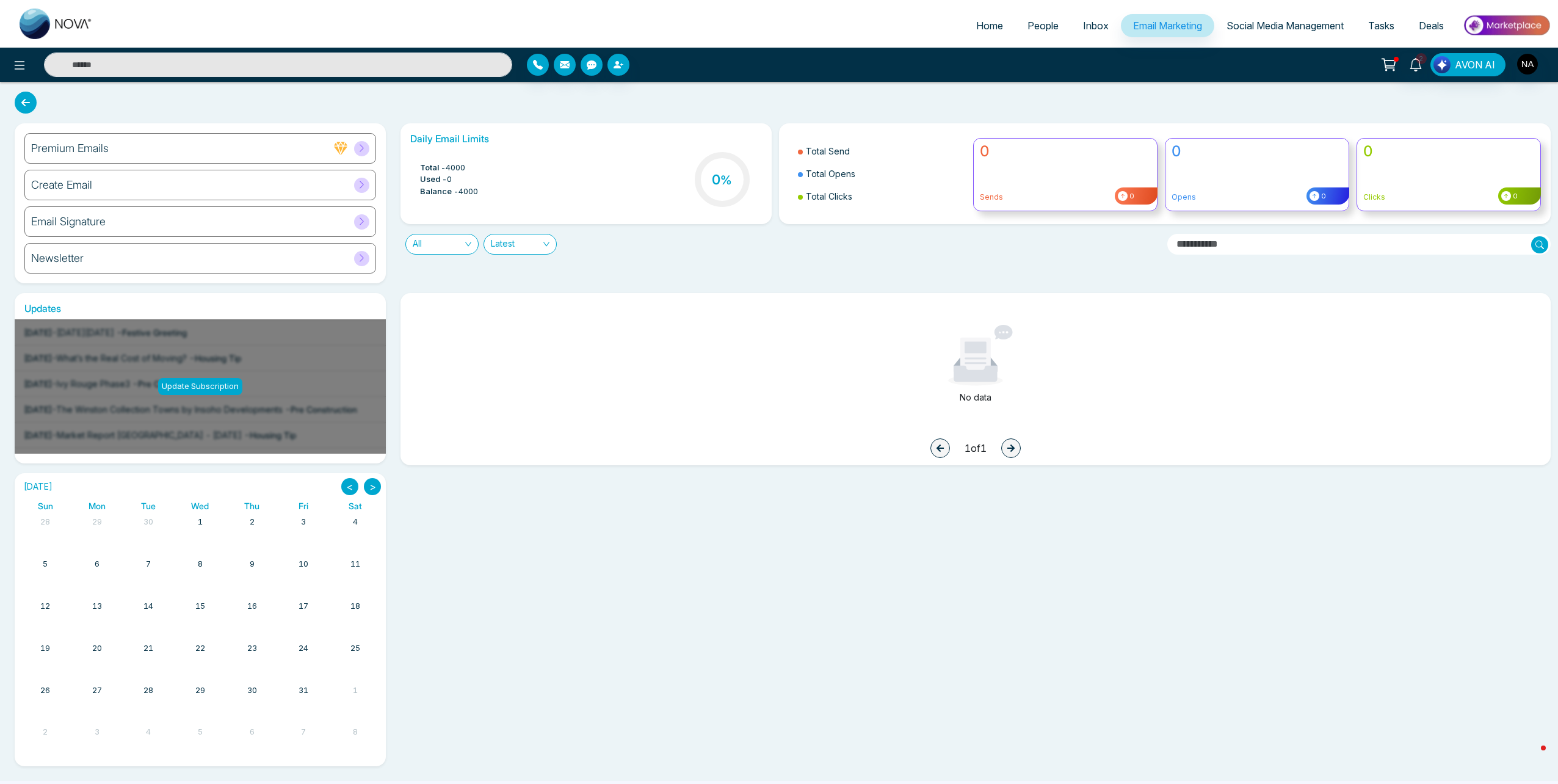
click at [82, 194] on div "Create Email" at bounding box center [200, 184] width 352 height 31
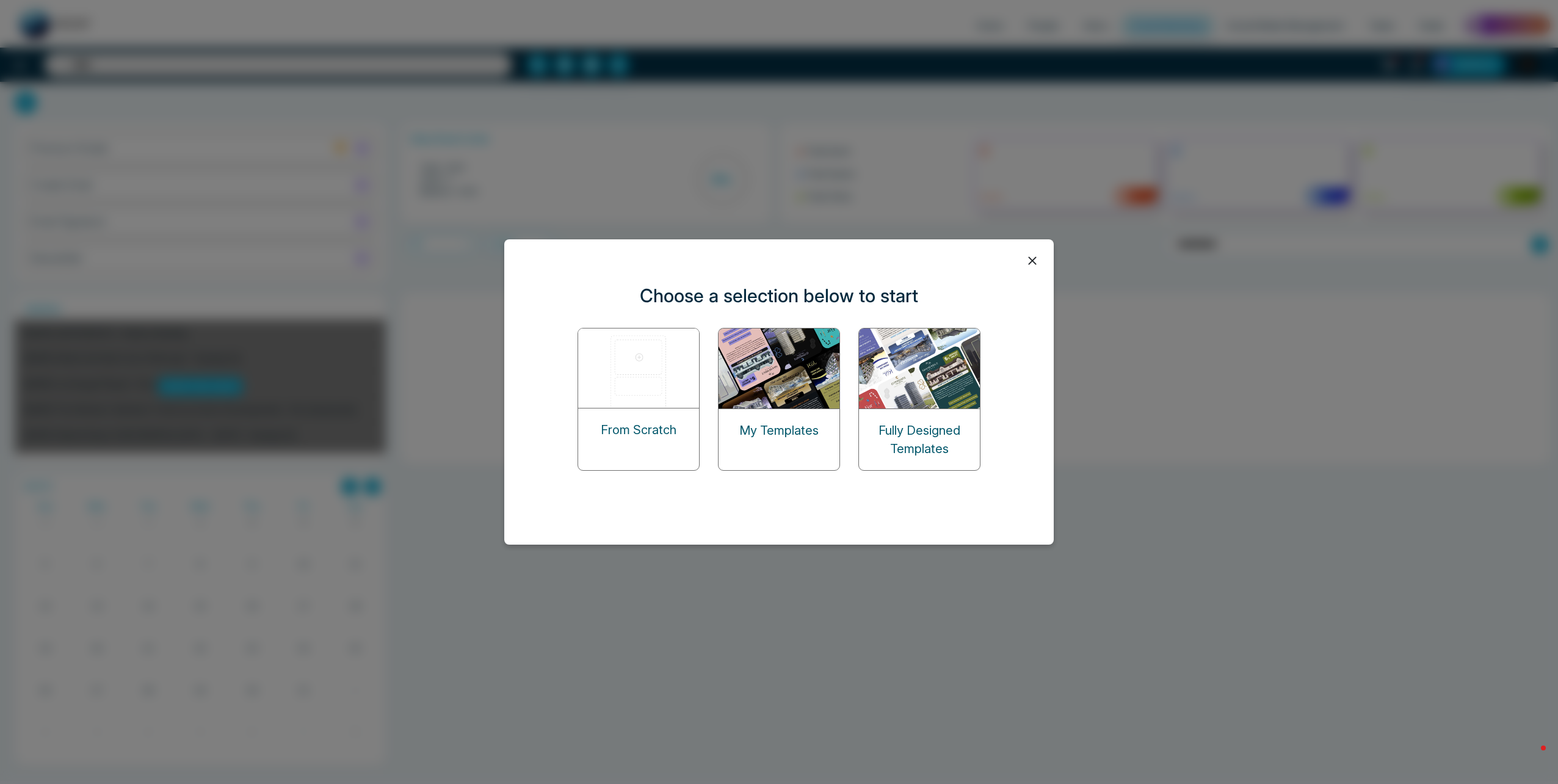
click at [630, 405] on img at bounding box center [639, 368] width 122 height 80
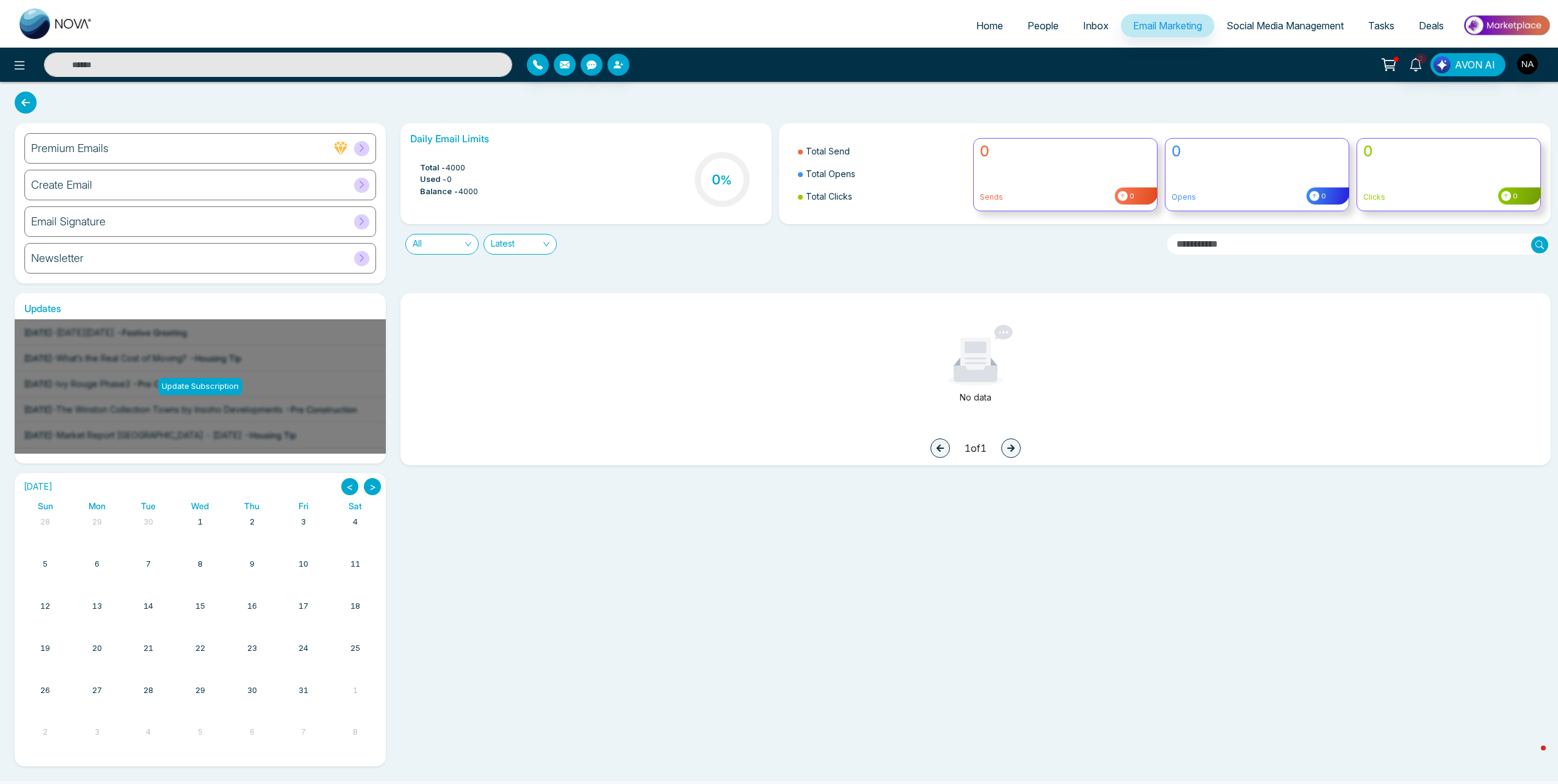
click at [1099, 19] on link "Inbox" at bounding box center [1096, 26] width 50 height 23
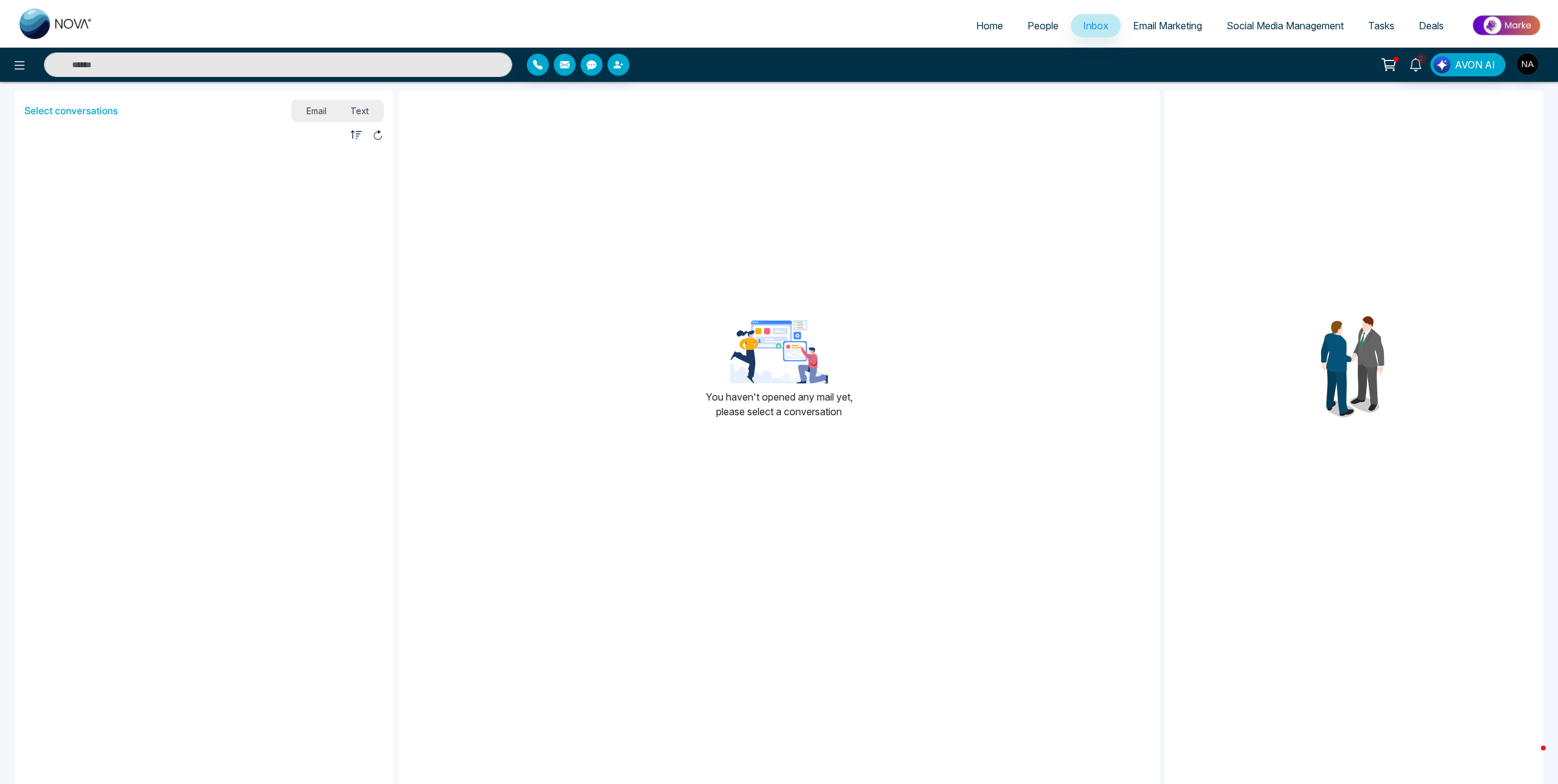
click at [155, 190] on li at bounding box center [203, 203] width 379 height 122
click at [361, 108] on span "Text" at bounding box center [360, 110] width 43 height 16
click at [211, 215] on li "[PERSON_NAME] [PHONE_NUMBER] [DATE] at 7:23 PM" at bounding box center [203, 182] width 379 height 68
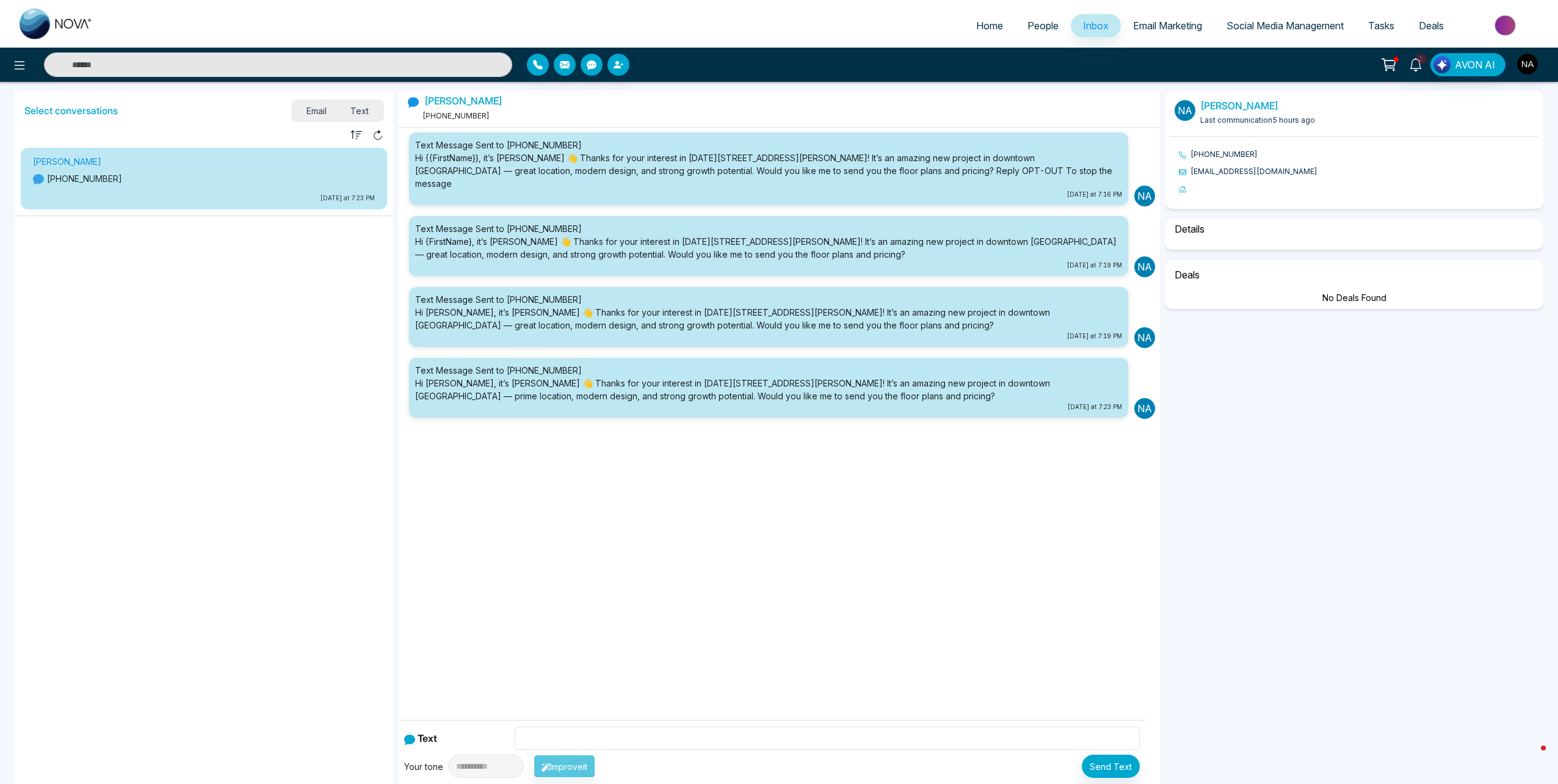
select select "*"
select select "********"
select select "*****"
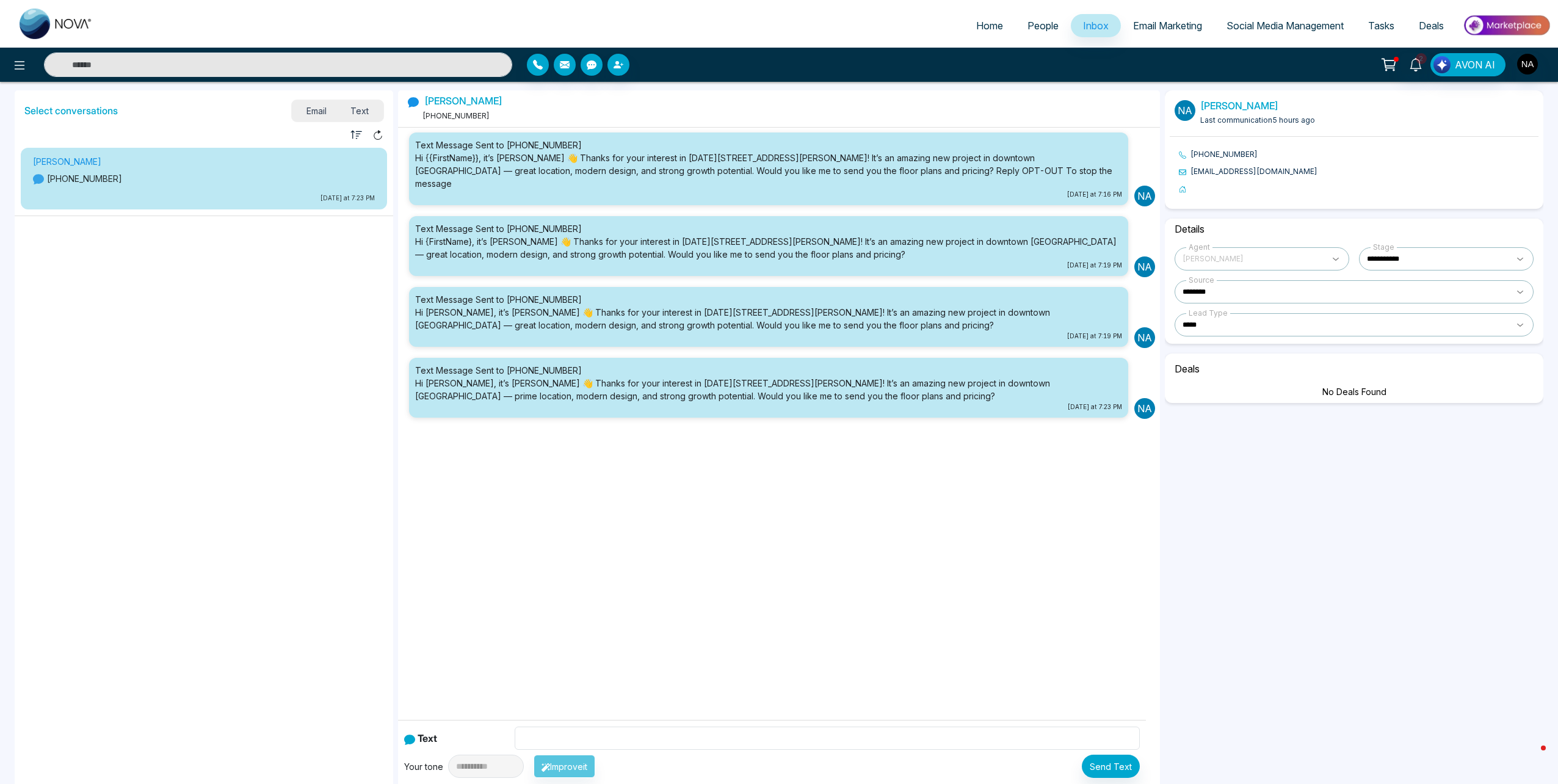
click at [317, 119] on div "Email Text" at bounding box center [338, 111] width 92 height 22
click at [342, 112] on span "Text" at bounding box center [360, 110] width 43 height 16
click at [311, 111] on span "Email" at bounding box center [316, 110] width 44 height 16
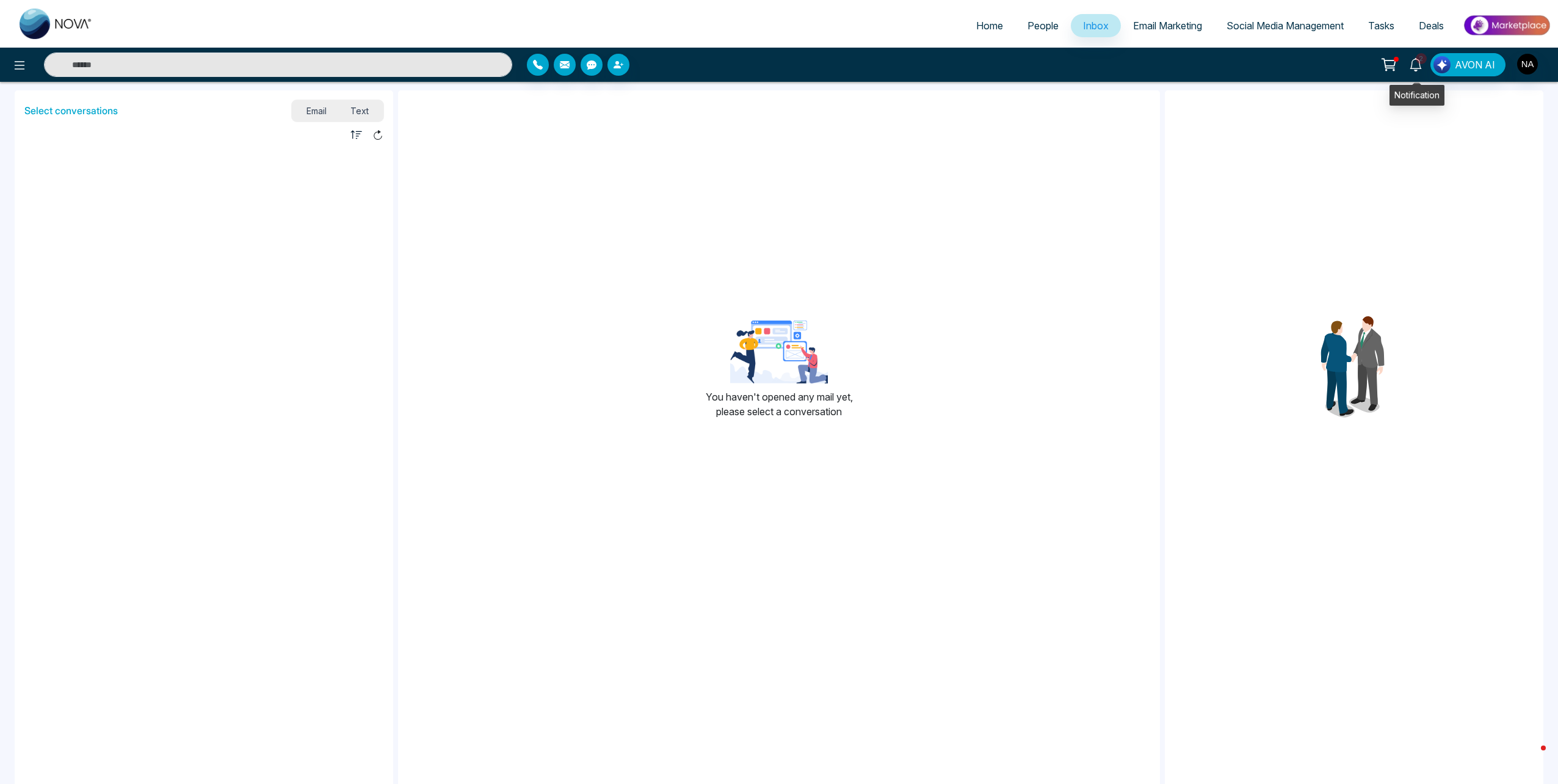
click at [1422, 66] on icon at bounding box center [1416, 65] width 14 height 14
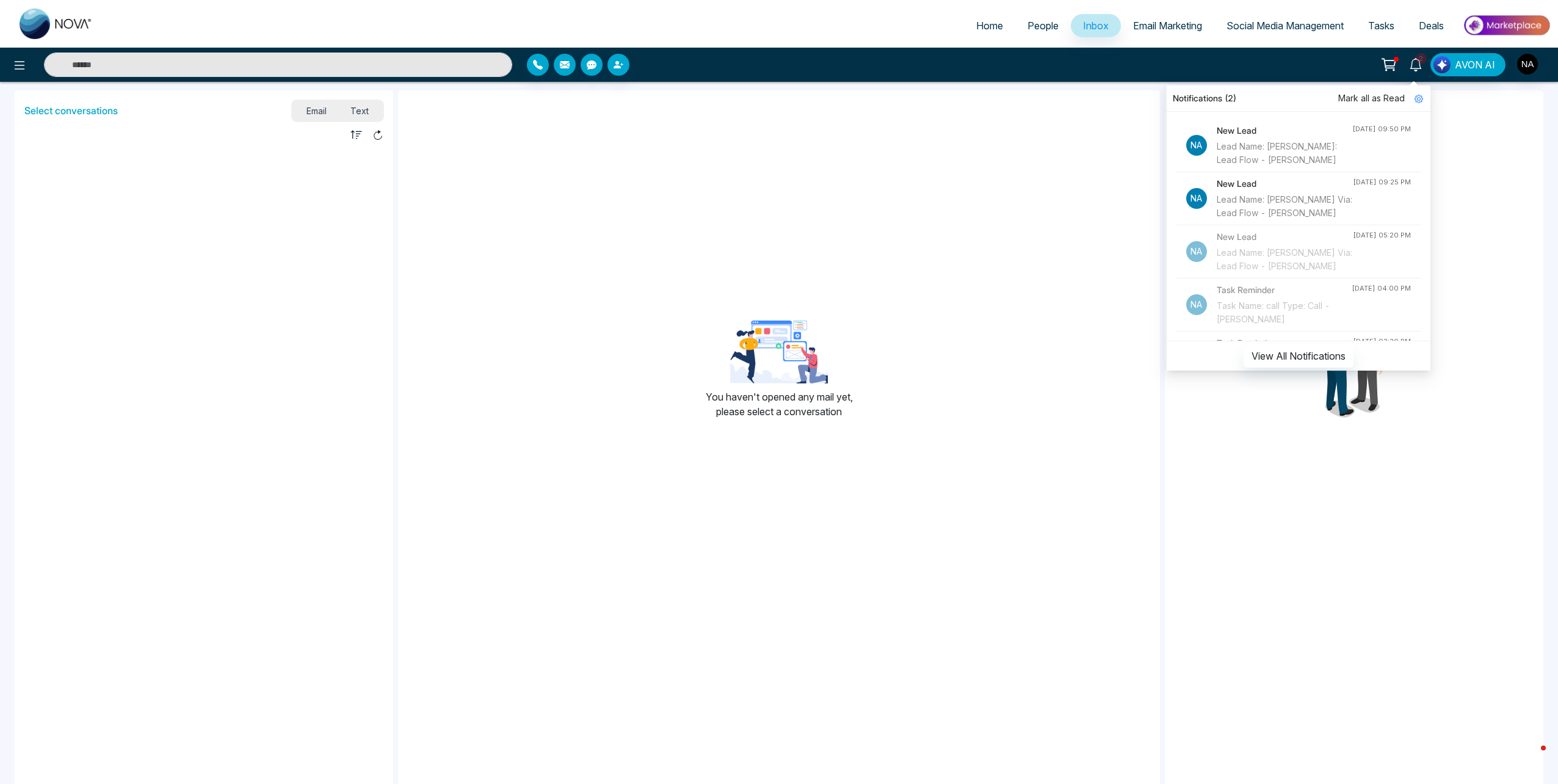
click at [1523, 225] on div at bounding box center [1354, 365] width 379 height 549
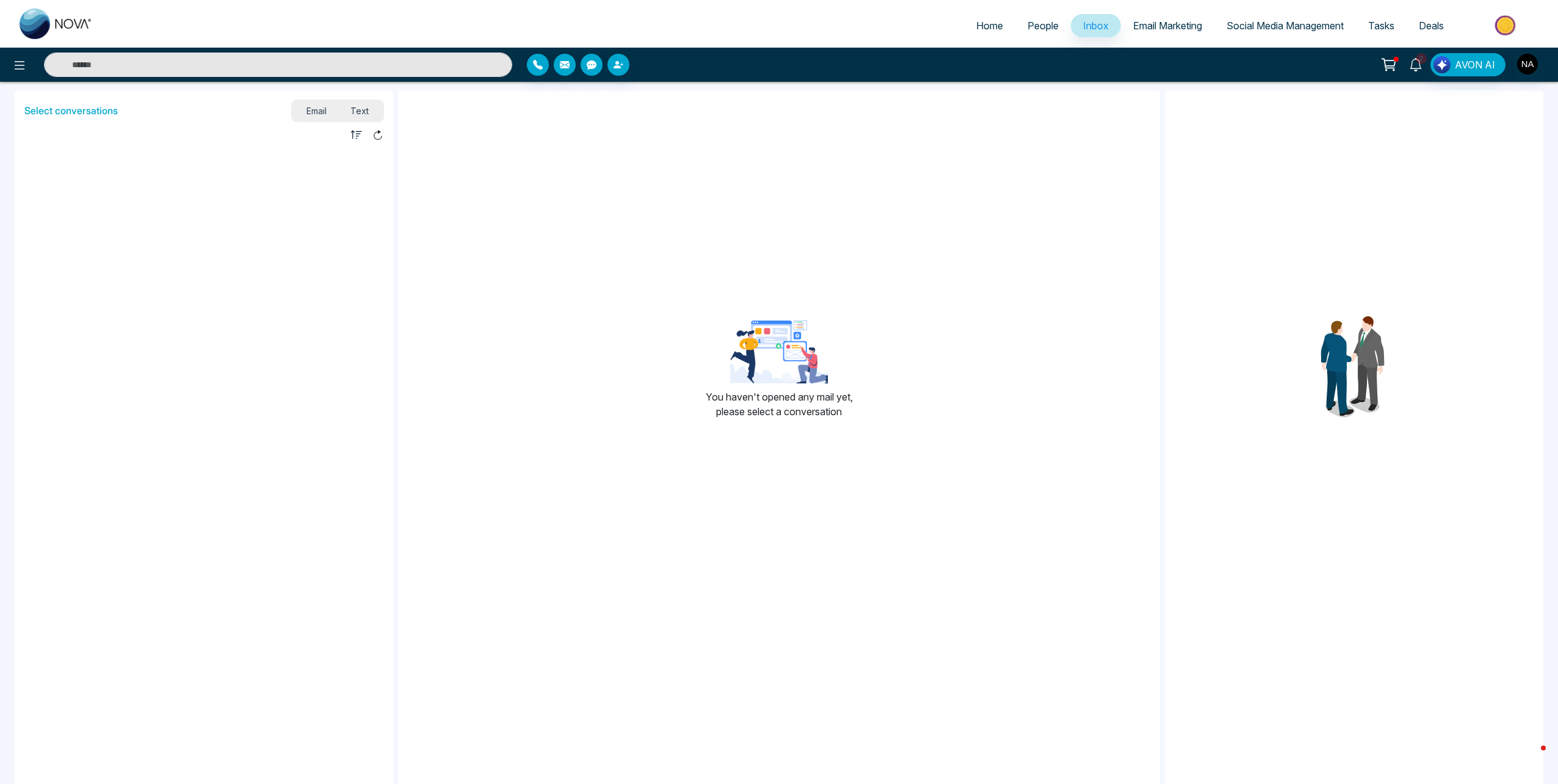
click at [1424, 68] on link "2" at bounding box center [1416, 63] width 29 height 22
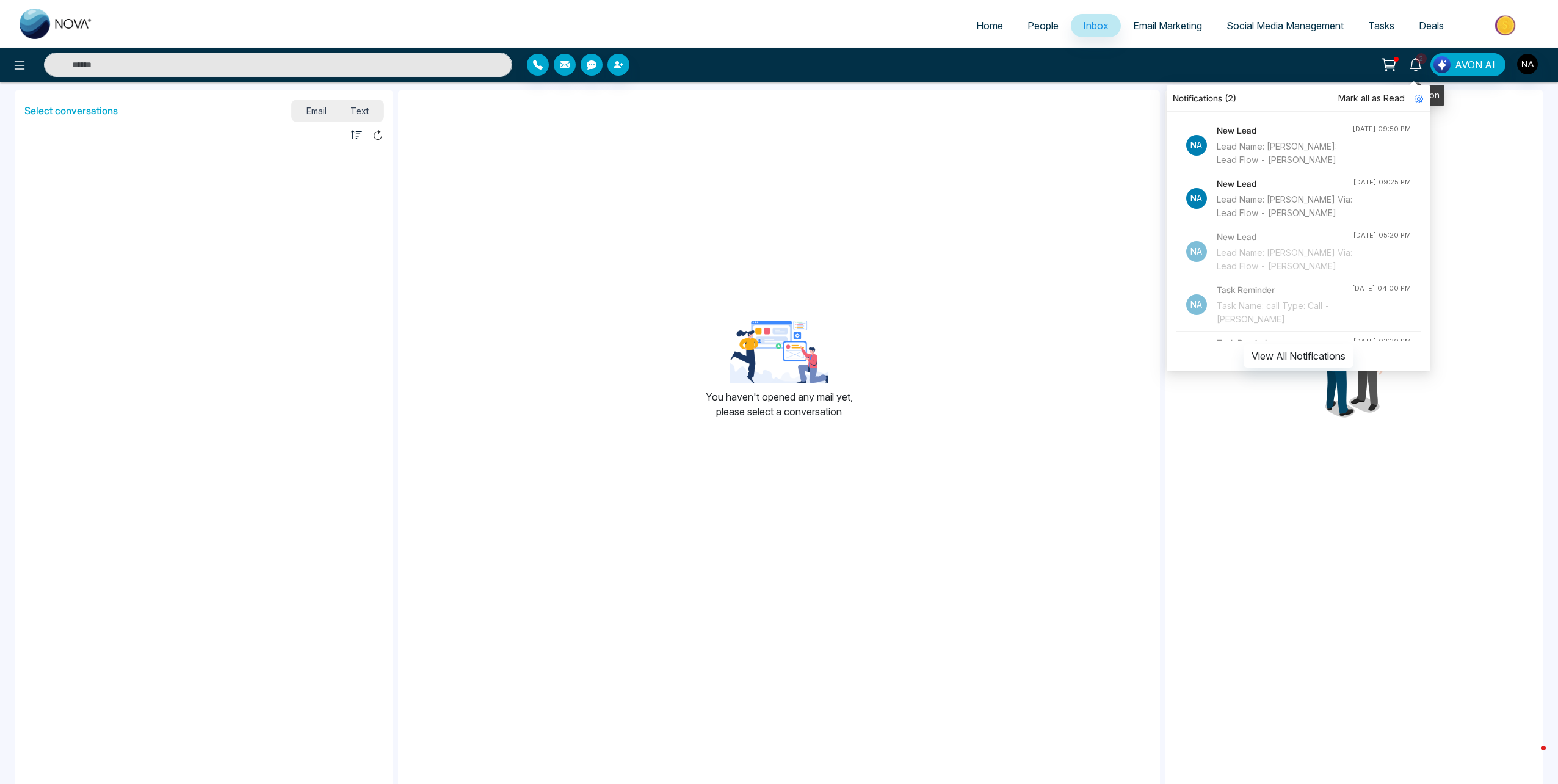
click at [1422, 68] on icon at bounding box center [1416, 65] width 14 height 14
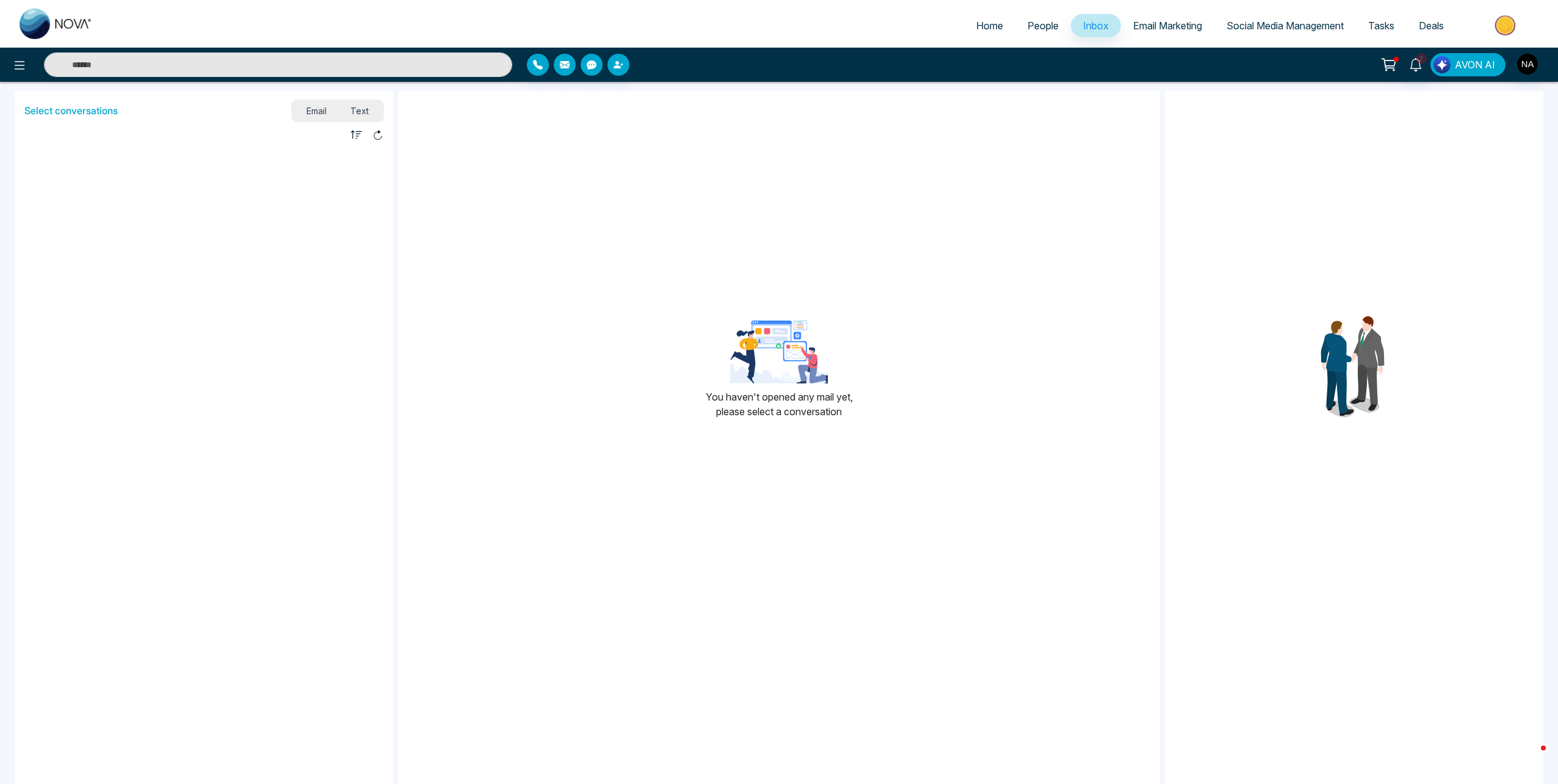
click at [1497, 68] on button "AVON AI" at bounding box center [1468, 65] width 75 height 23
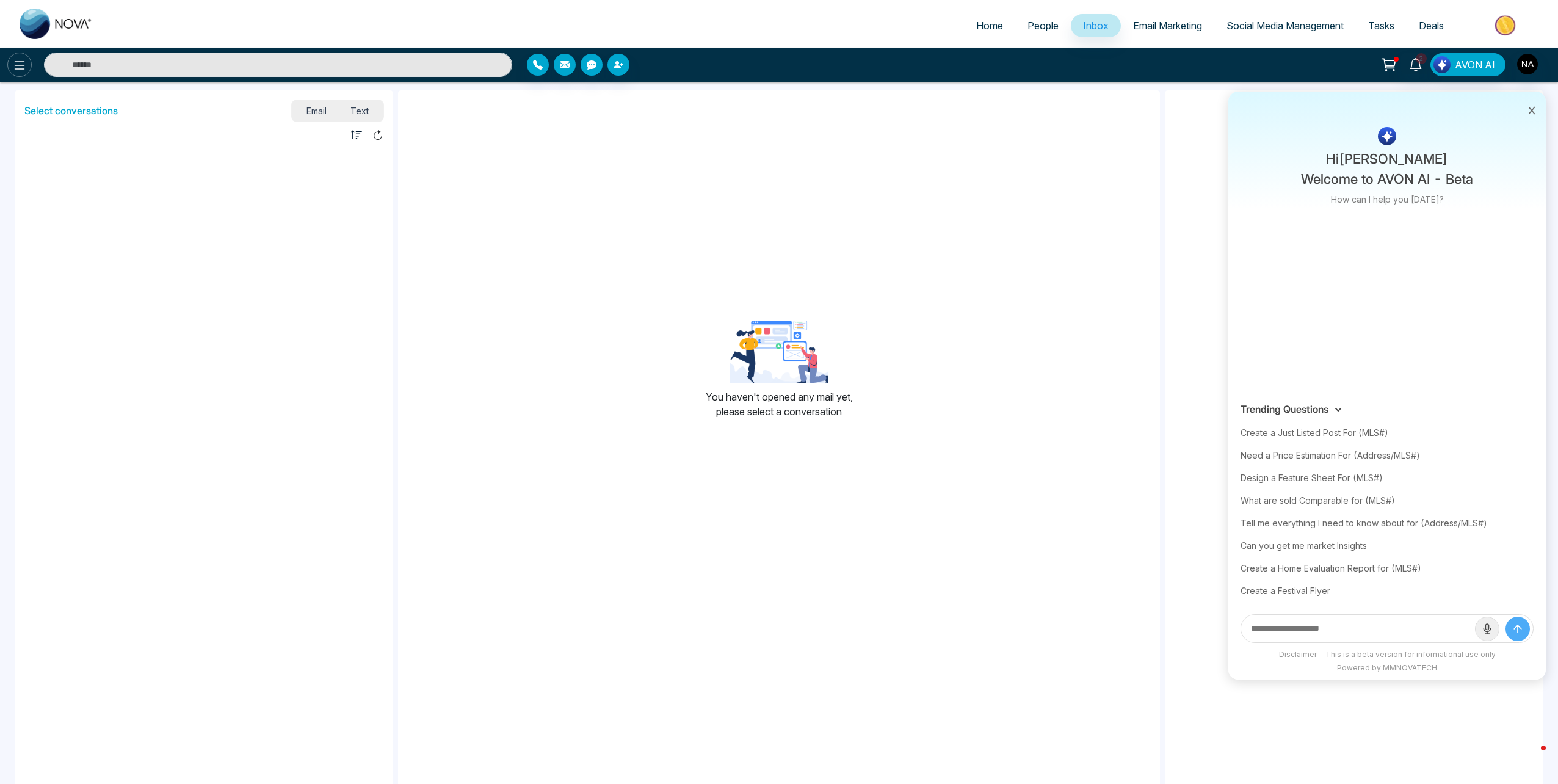
click at [23, 63] on icon at bounding box center [20, 65] width 14 height 14
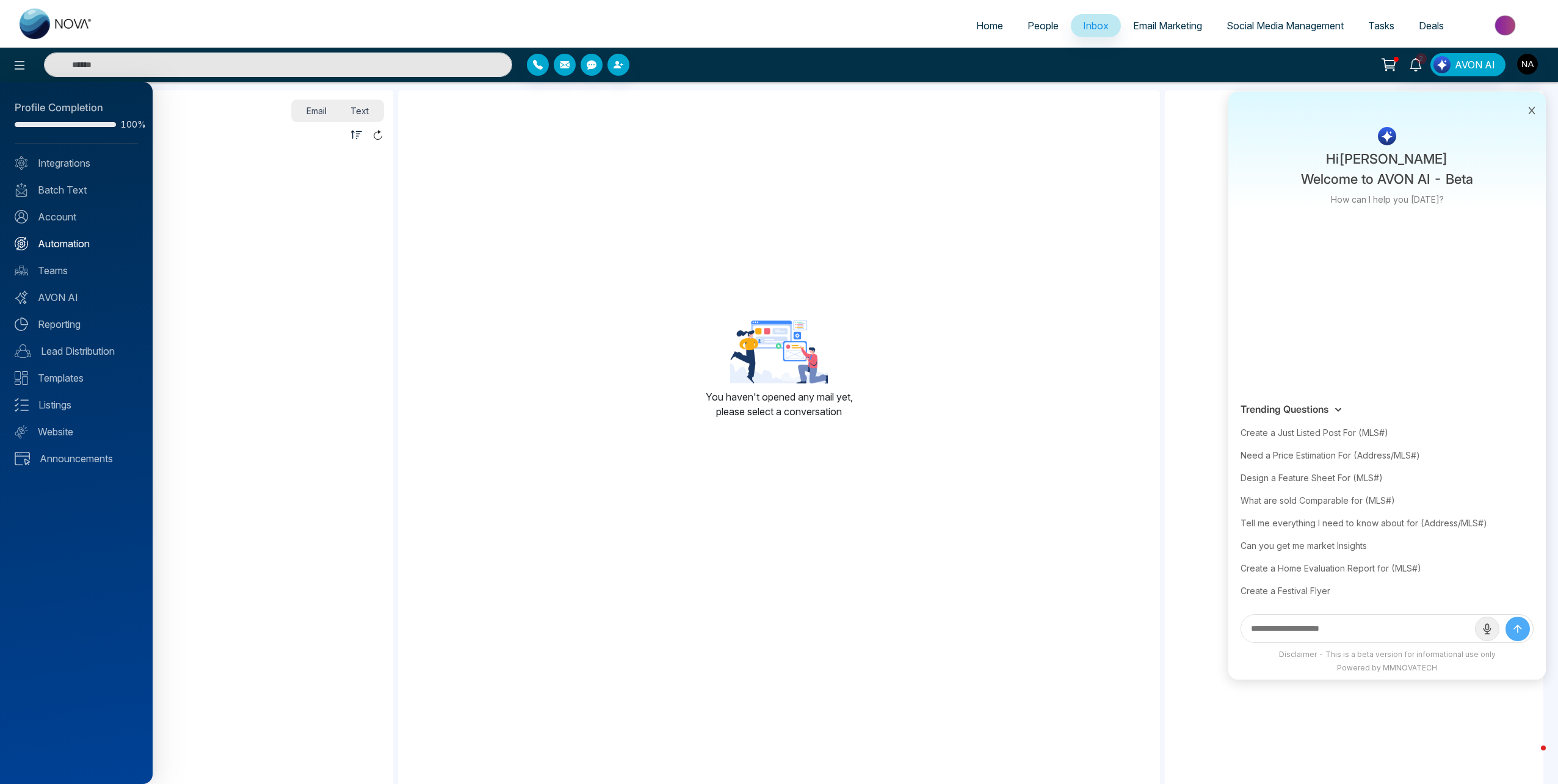
click at [62, 243] on link "Automation" at bounding box center [76, 244] width 123 height 14
